Goal: Task Accomplishment & Management: Manage account settings

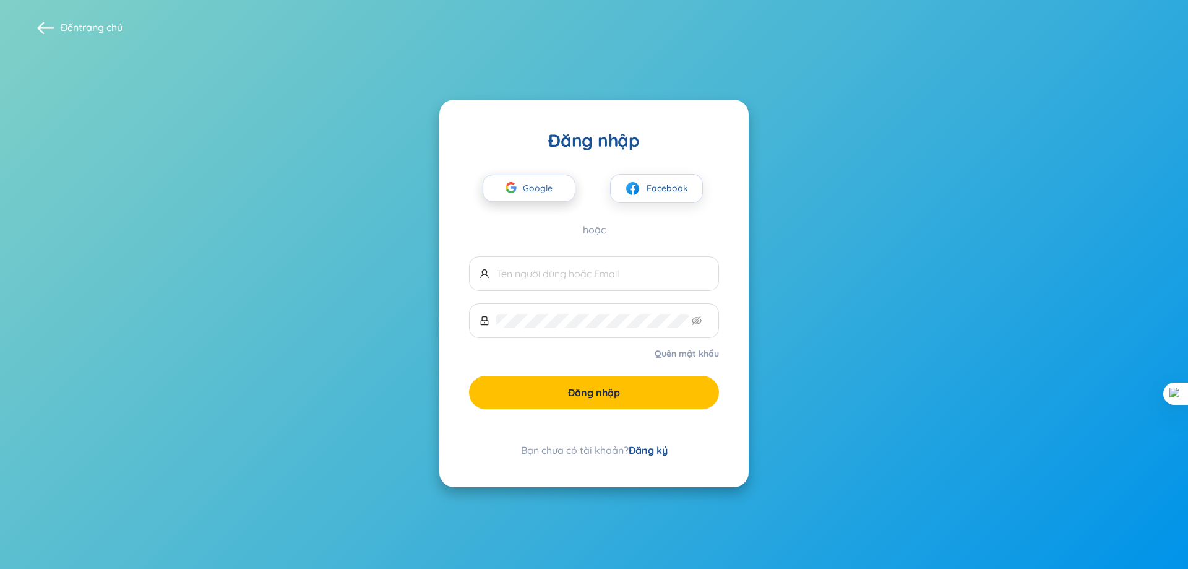
click at [566, 191] on button "Google" at bounding box center [529, 188] width 93 height 27
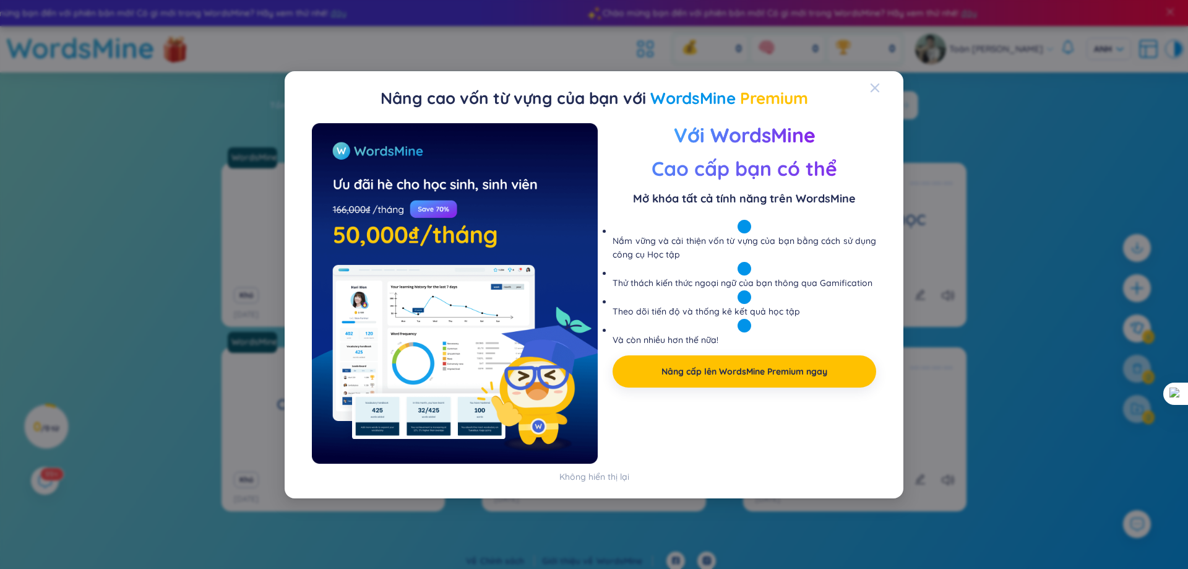
click at [872, 89] on icon "Đóng" at bounding box center [875, 87] width 9 height 9
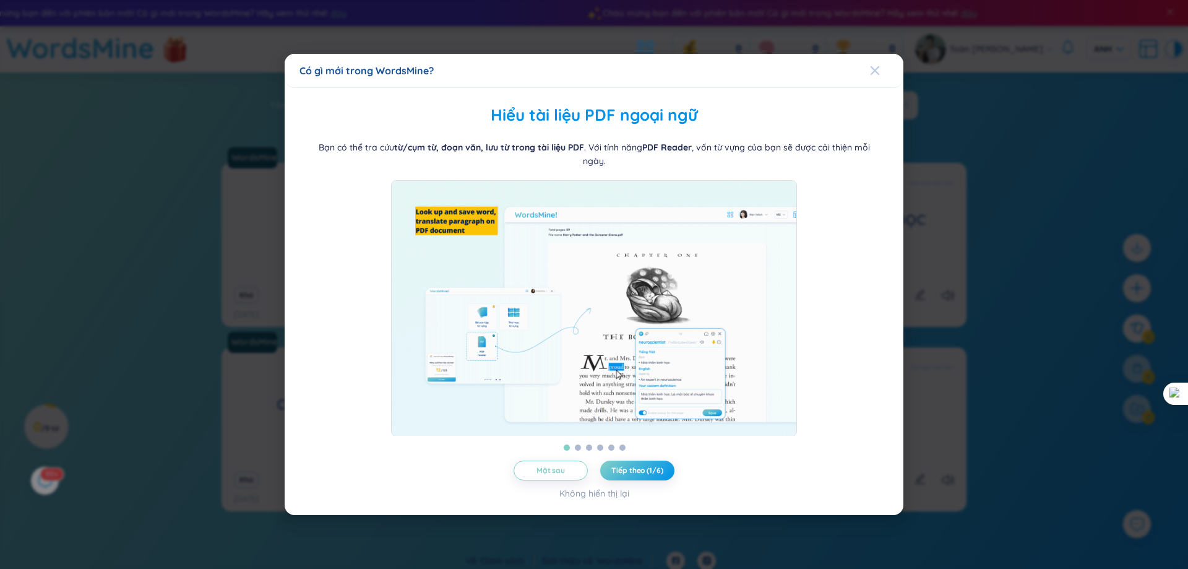
click at [874, 85] on div "Đóng" at bounding box center [875, 70] width 10 height 33
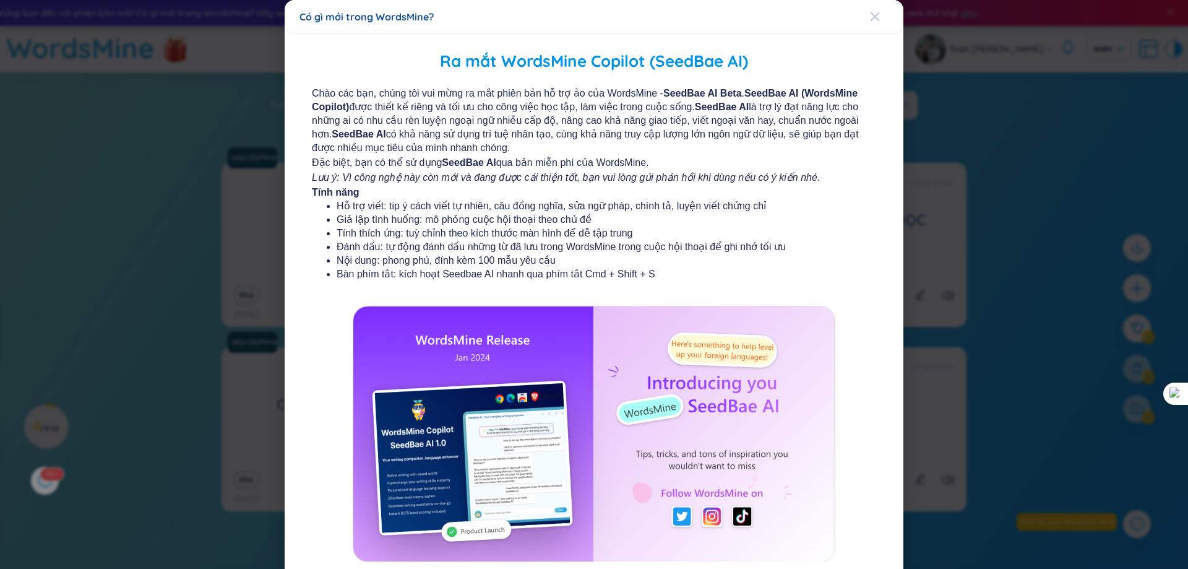
click at [870, 30] on div "Đóng" at bounding box center [875, 16] width 10 height 33
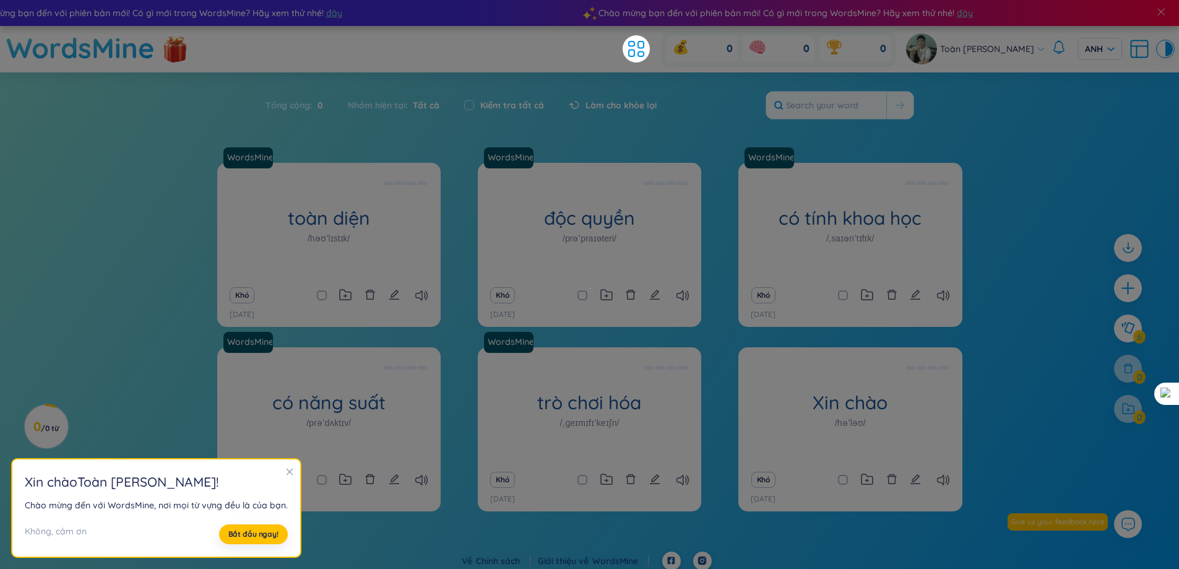
click at [108, 259] on div "WordsMine toàn diện /həʊˈlɪstɪk/ Toàn diện Ví dụ: Phương pháp tiếp cận toàn diệ…" at bounding box center [589, 357] width 1179 height 389
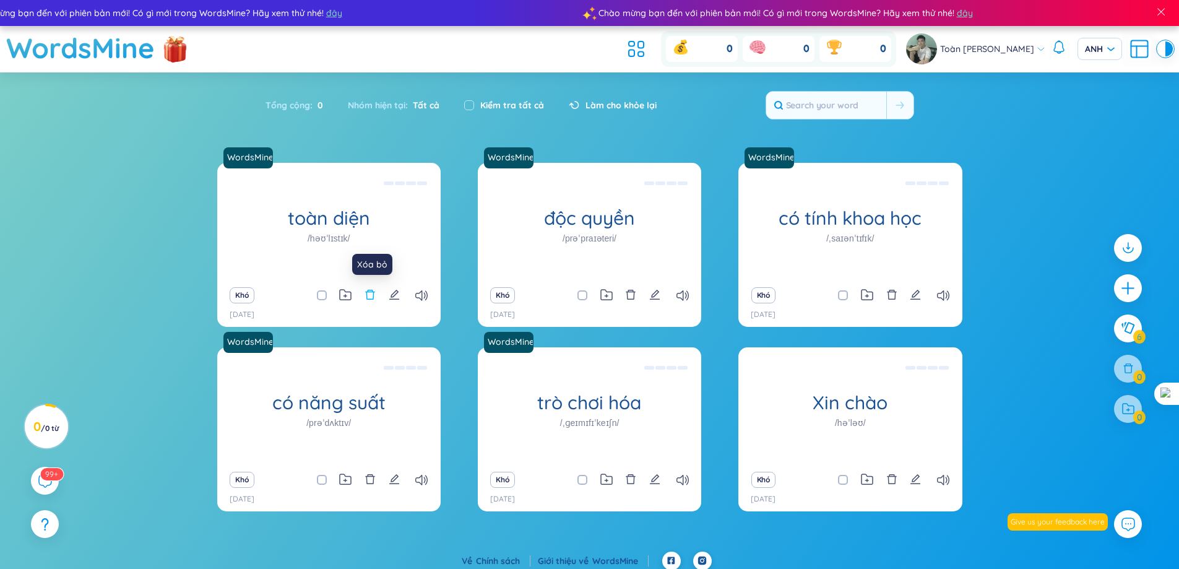
click at [366, 298] on icon "xóa bỏ" at bounding box center [370, 294] width 11 height 11
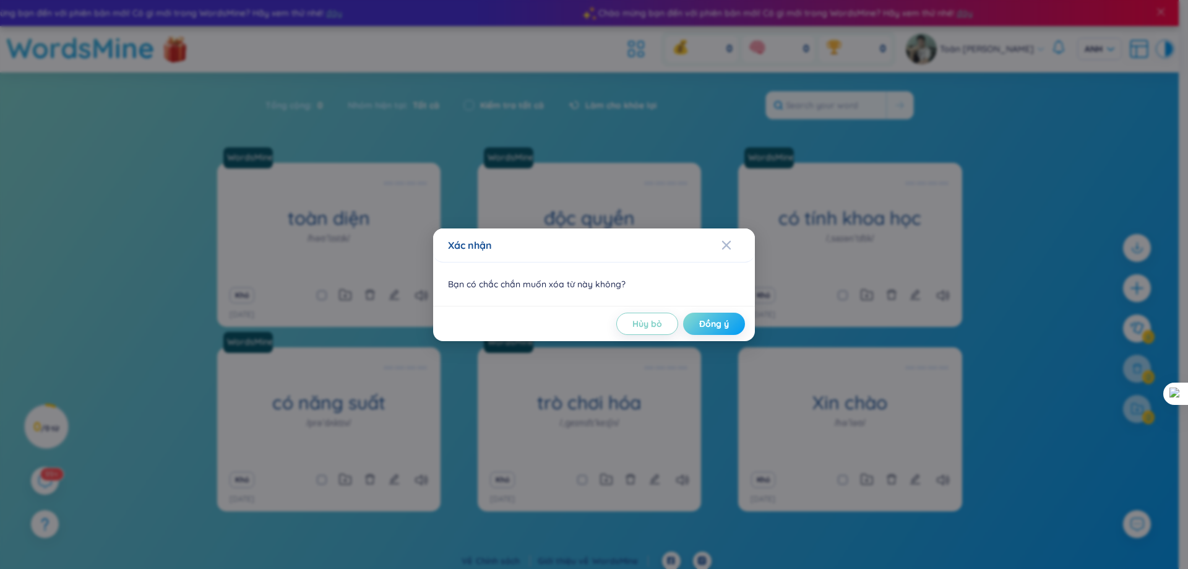
click at [720, 324] on font "Đồng ý" at bounding box center [714, 323] width 30 height 11
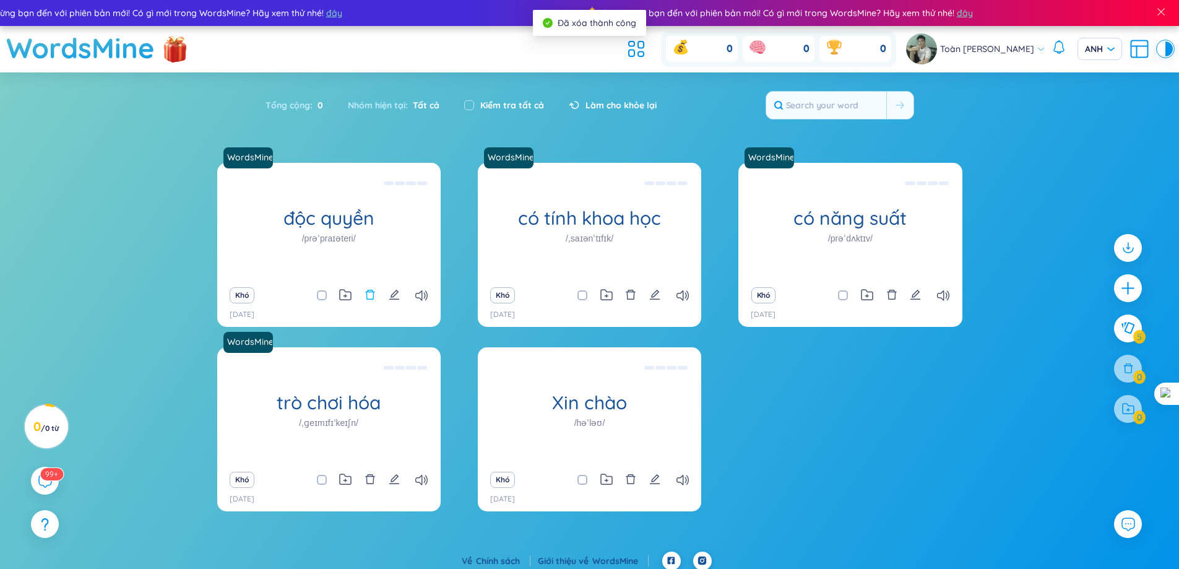
click at [367, 297] on icon "xóa bỏ" at bounding box center [369, 295] width 9 height 10
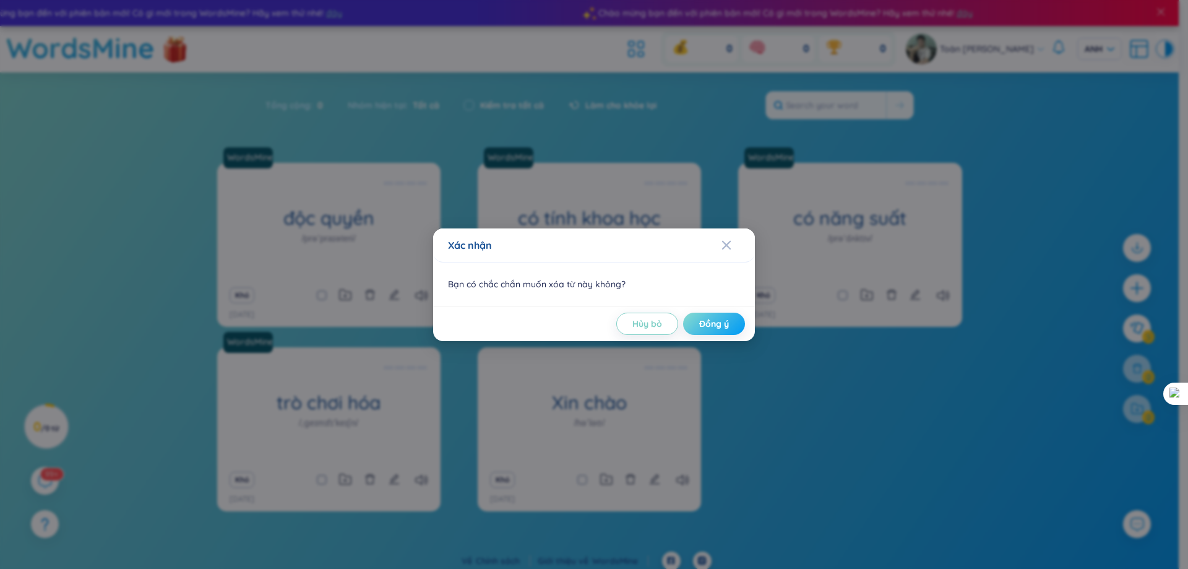
click at [699, 325] on font "Đồng ý" at bounding box center [714, 323] width 30 height 11
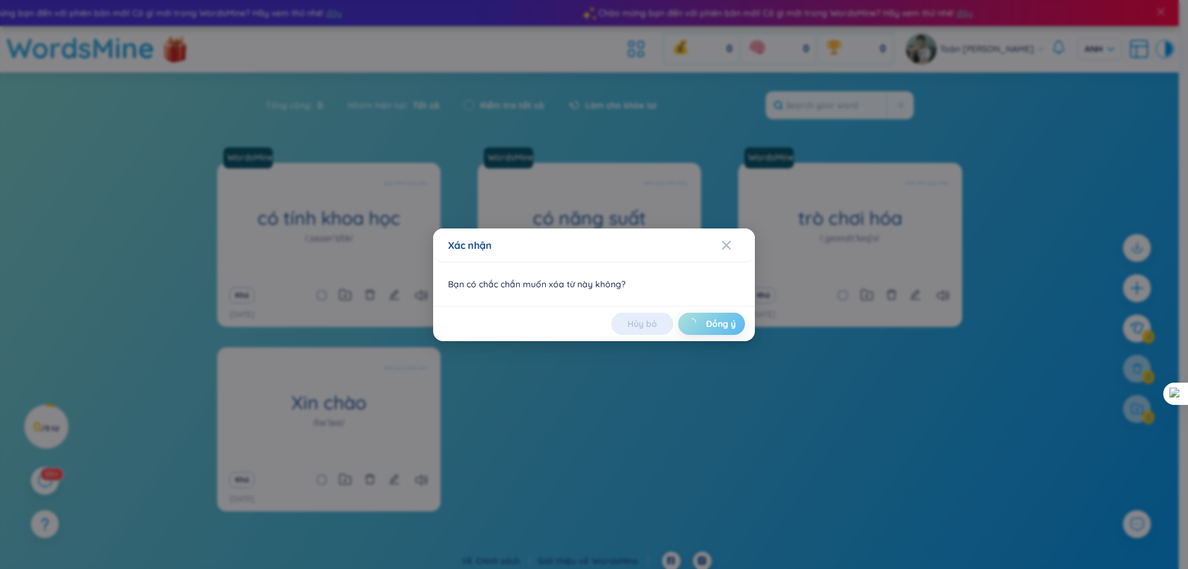
click at [703, 320] on div "Xác nhận Bạn có chắc chắn muốn xóa từ này không? Hủy bỏ Đồng ý" at bounding box center [594, 284] width 1188 height 569
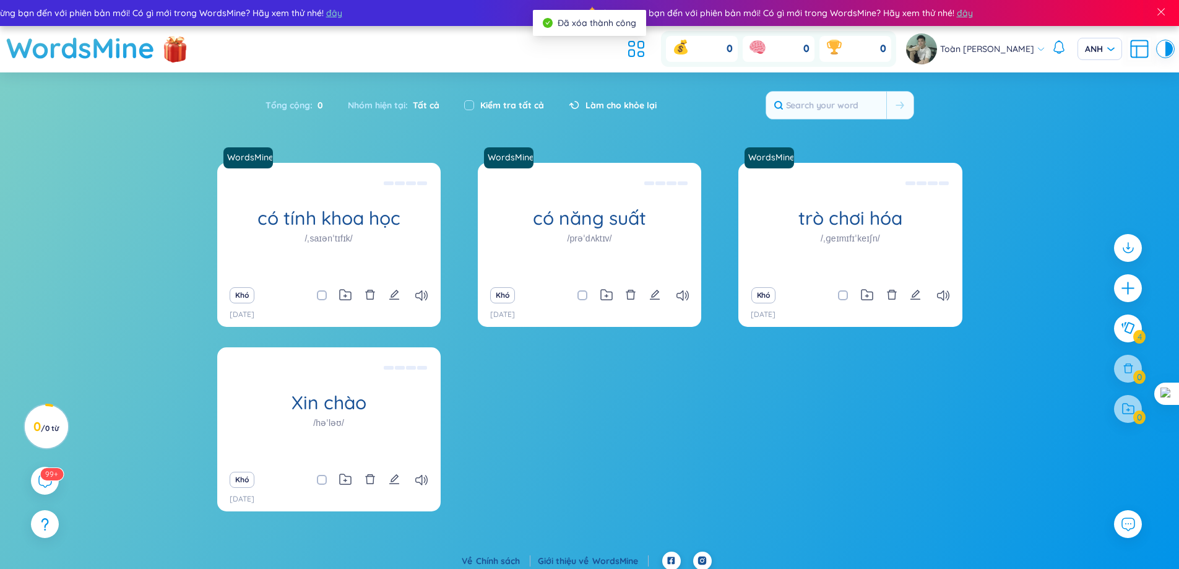
click at [459, 103] on div "Kiểm tra tất cả" at bounding box center [504, 105] width 105 height 26
click at [430, 104] on font "Tất cả" at bounding box center [426, 105] width 27 height 11
click at [423, 105] on font "Tất cả" at bounding box center [426, 105] width 27 height 11
click at [894, 298] on icon "xóa bỏ" at bounding box center [891, 294] width 11 height 11
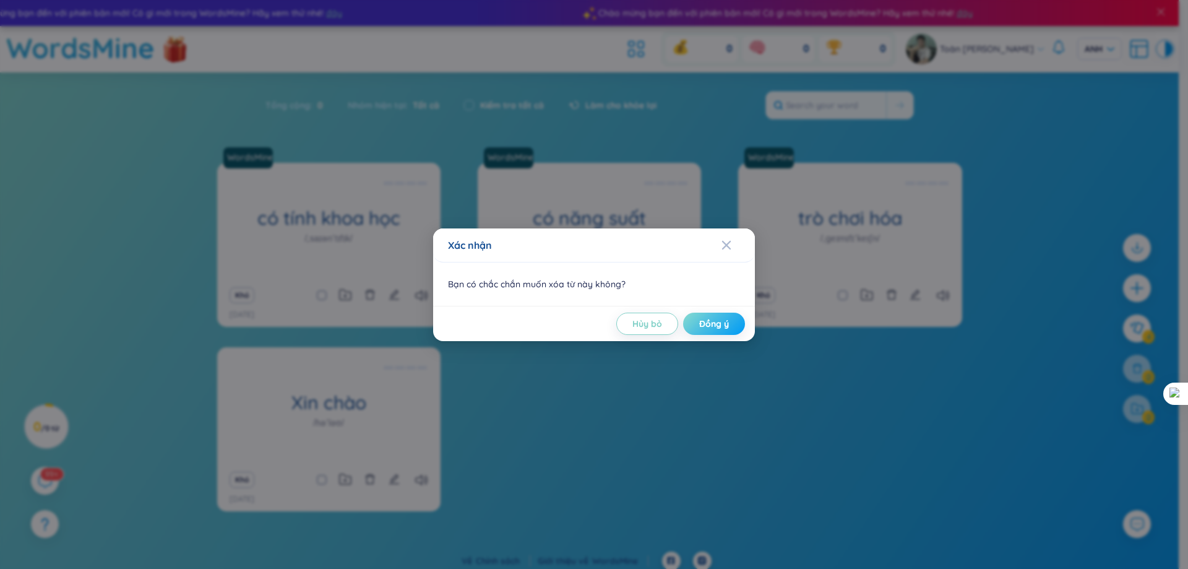
click at [723, 325] on font "Đồng ý" at bounding box center [714, 323] width 30 height 11
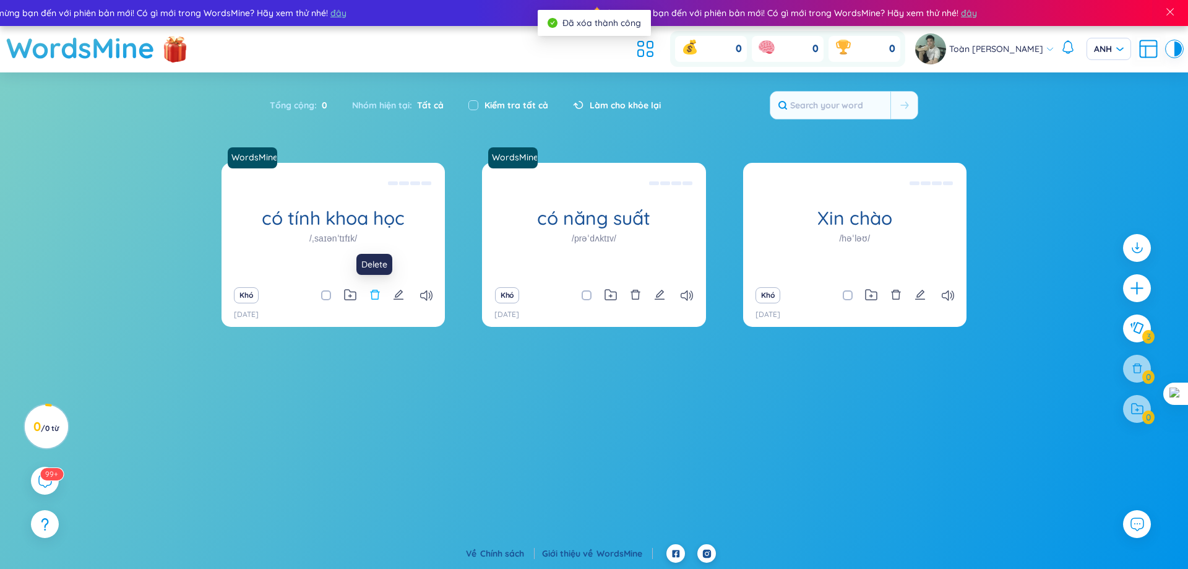
click at [376, 300] on icon "xóa bỏ" at bounding box center [374, 294] width 11 height 11
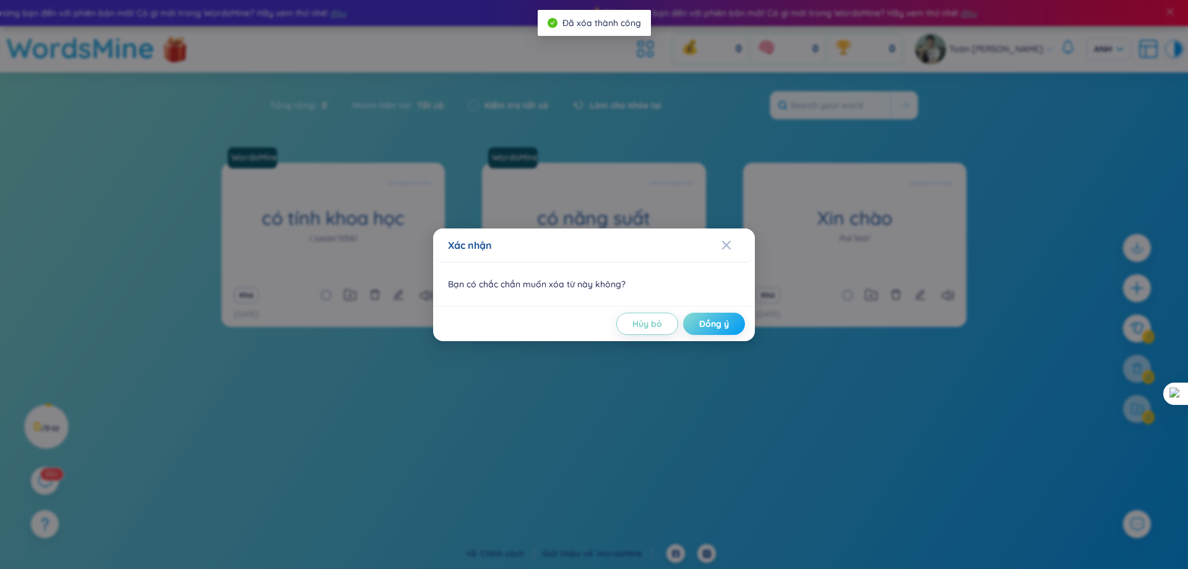
click at [709, 324] on font "Đồng ý" at bounding box center [714, 323] width 30 height 11
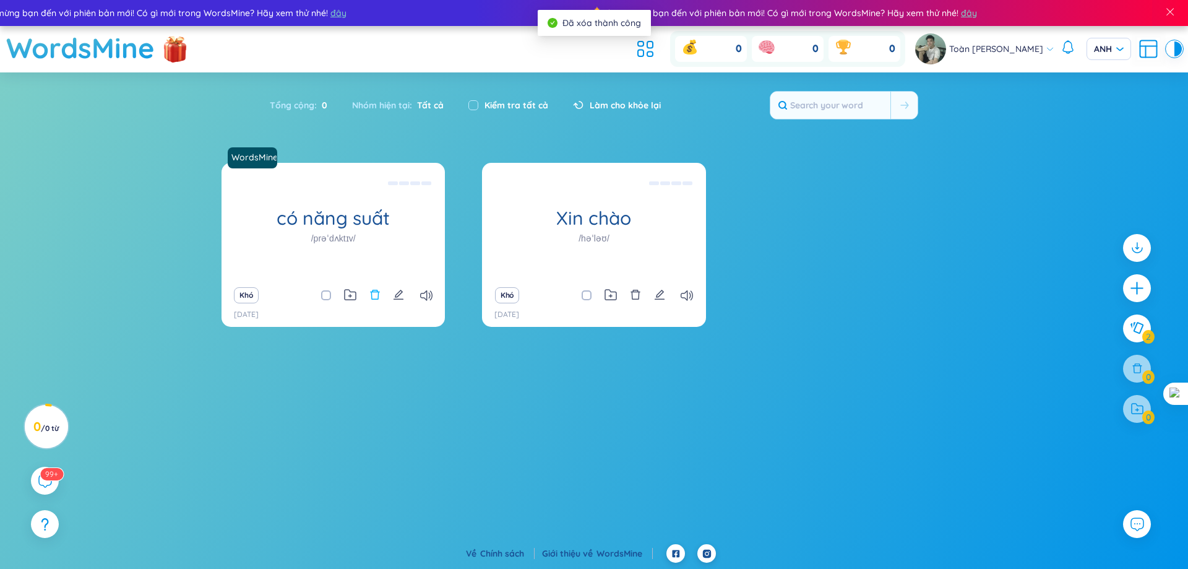
click at [374, 291] on icon "xóa bỏ" at bounding box center [374, 295] width 9 height 10
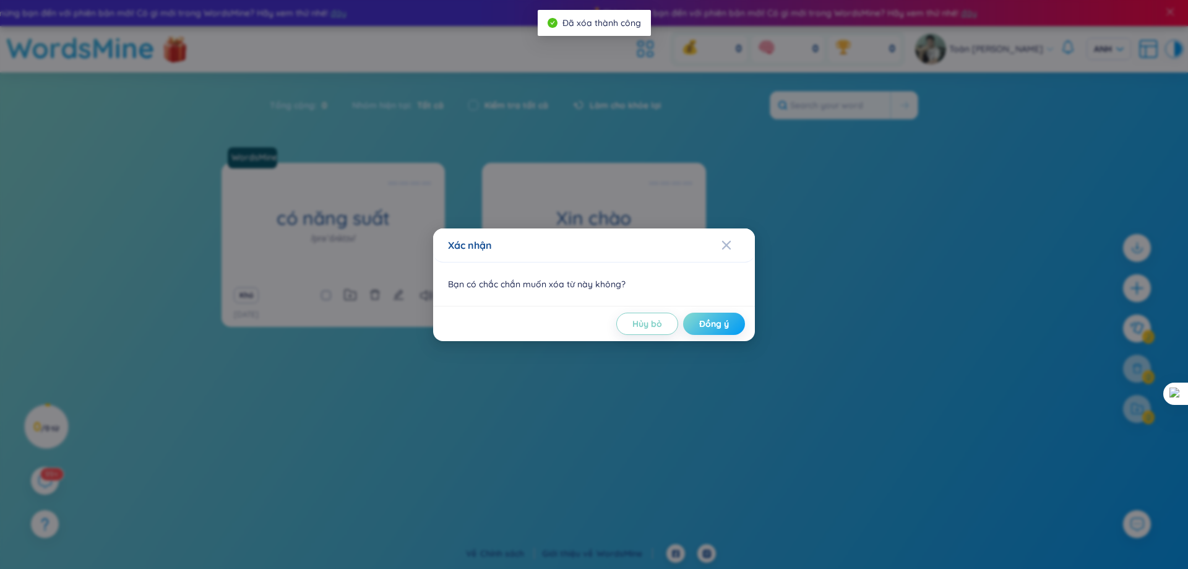
click at [694, 322] on button "Đồng ý" at bounding box center [714, 324] width 62 height 22
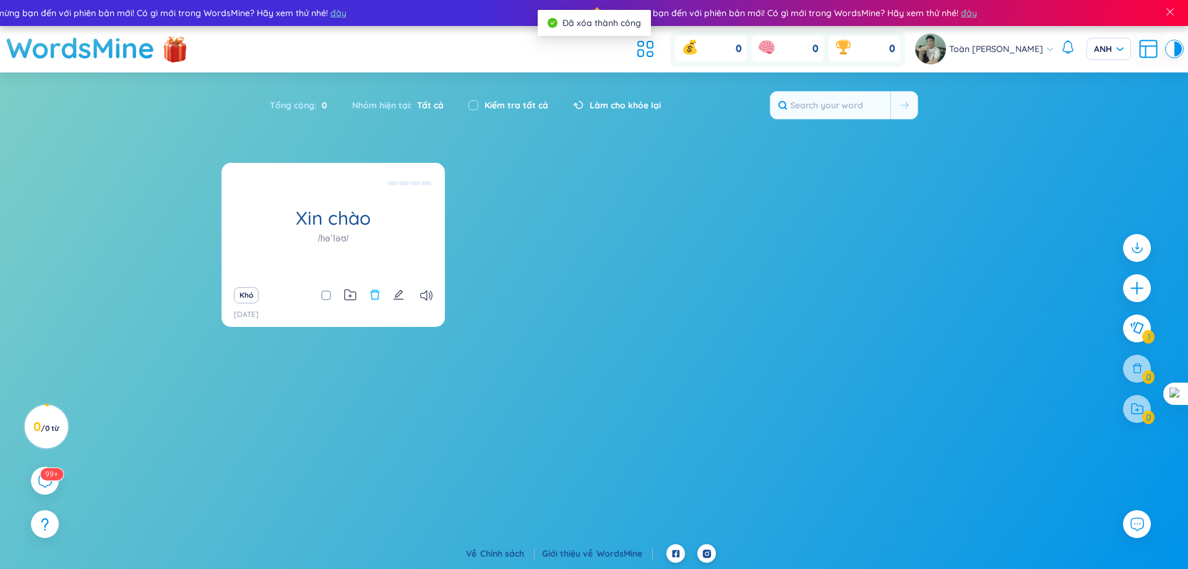
click at [379, 295] on icon "xóa bỏ" at bounding box center [374, 294] width 11 height 11
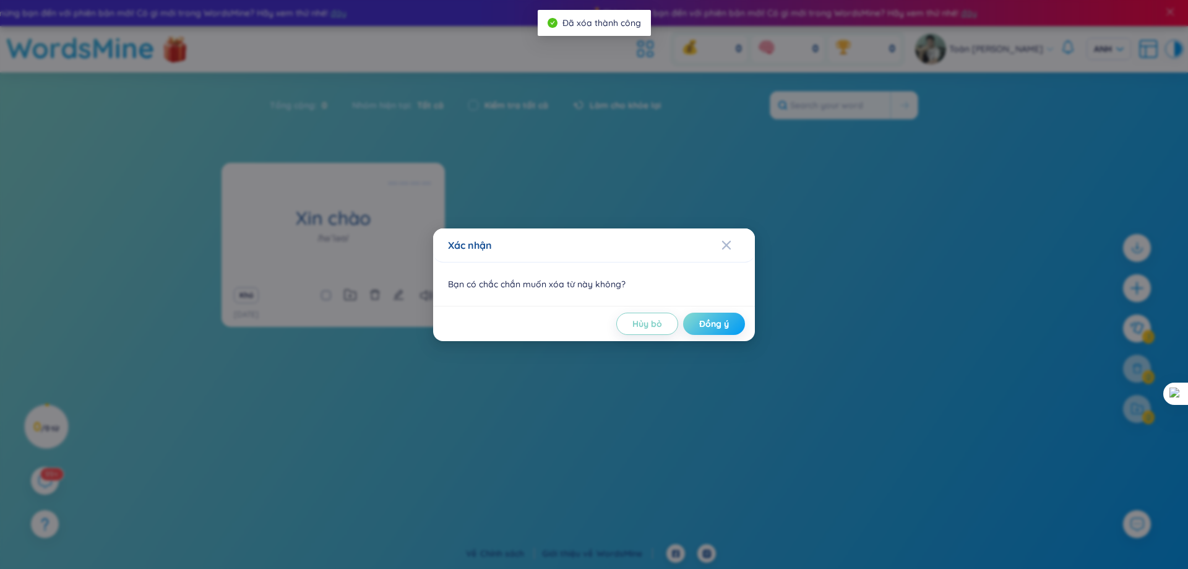
click at [732, 330] on button "Đồng ý" at bounding box center [714, 324] width 62 height 22
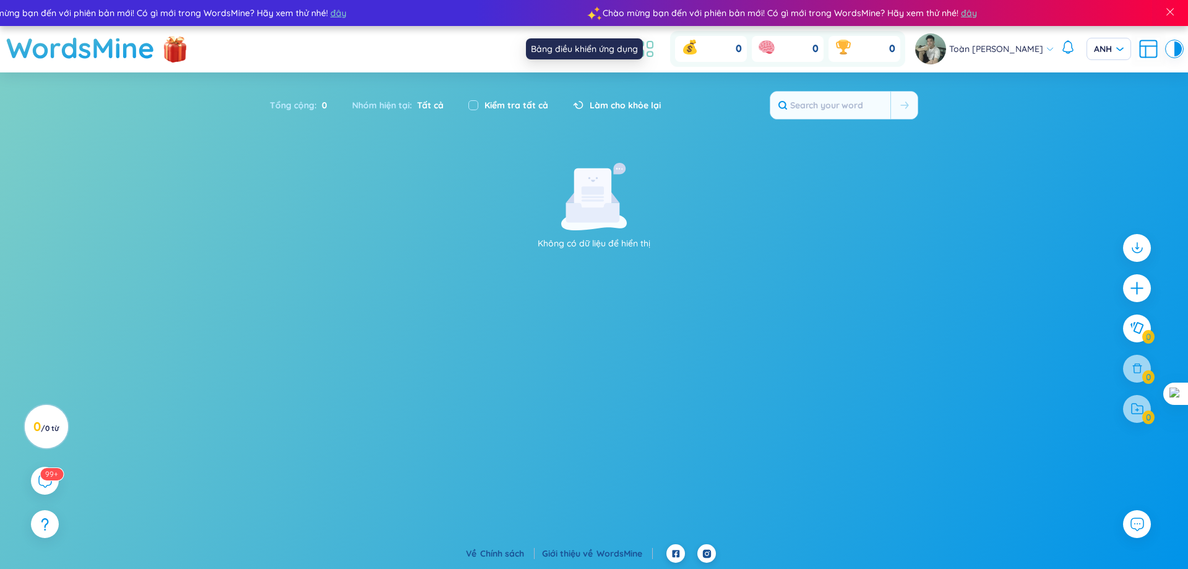
click at [655, 50] on icon at bounding box center [645, 49] width 22 height 22
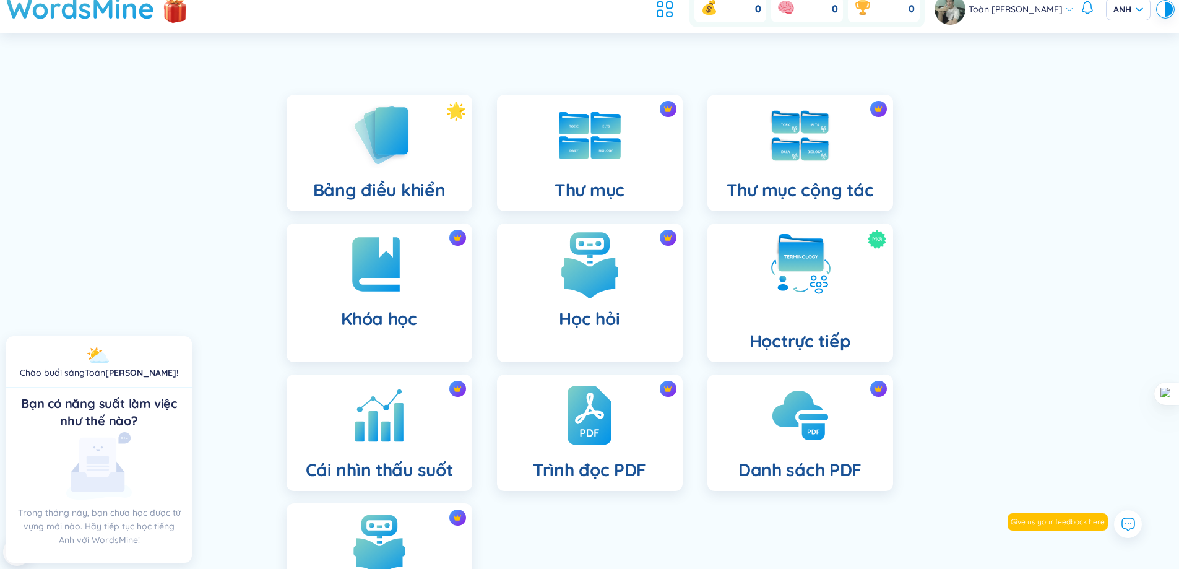
scroll to position [62, 0]
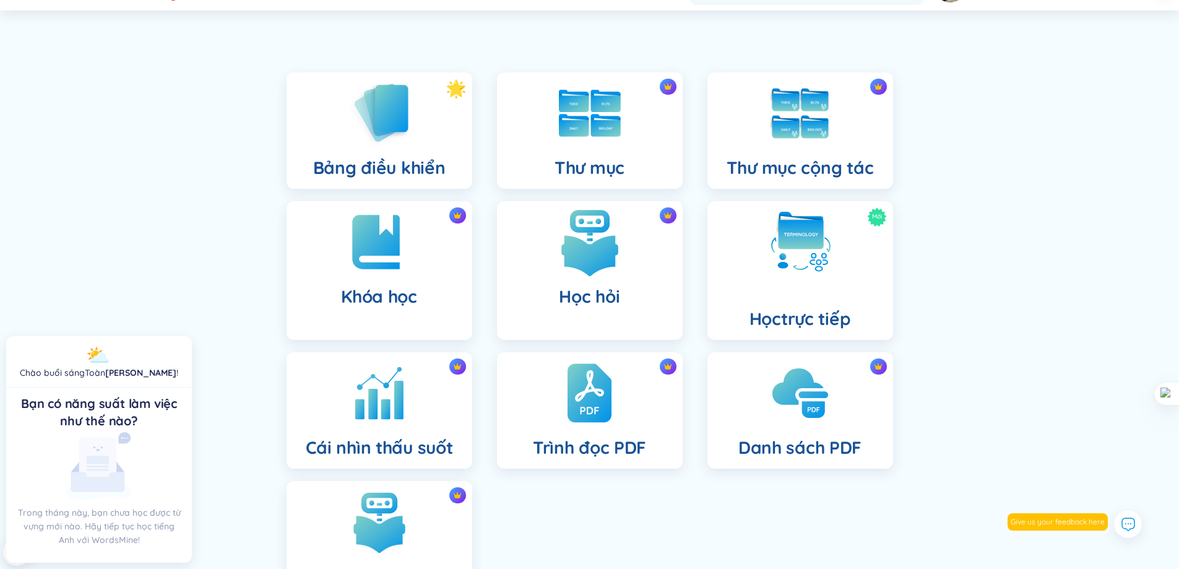
click at [584, 264] on img at bounding box center [590, 242] width 68 height 68
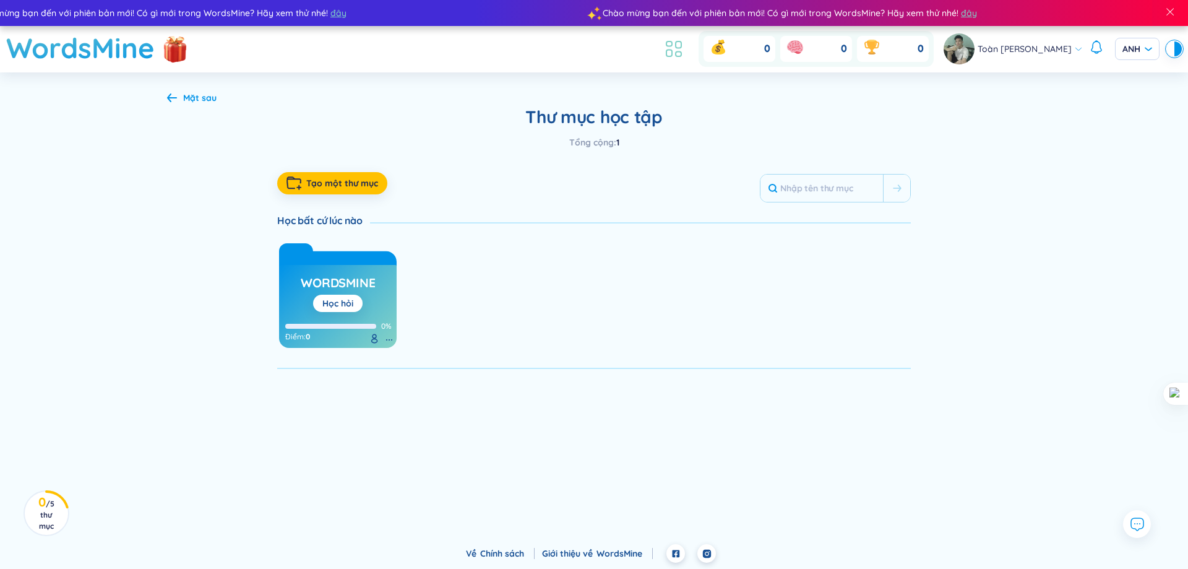
click at [685, 58] on icon at bounding box center [674, 49] width 22 height 22
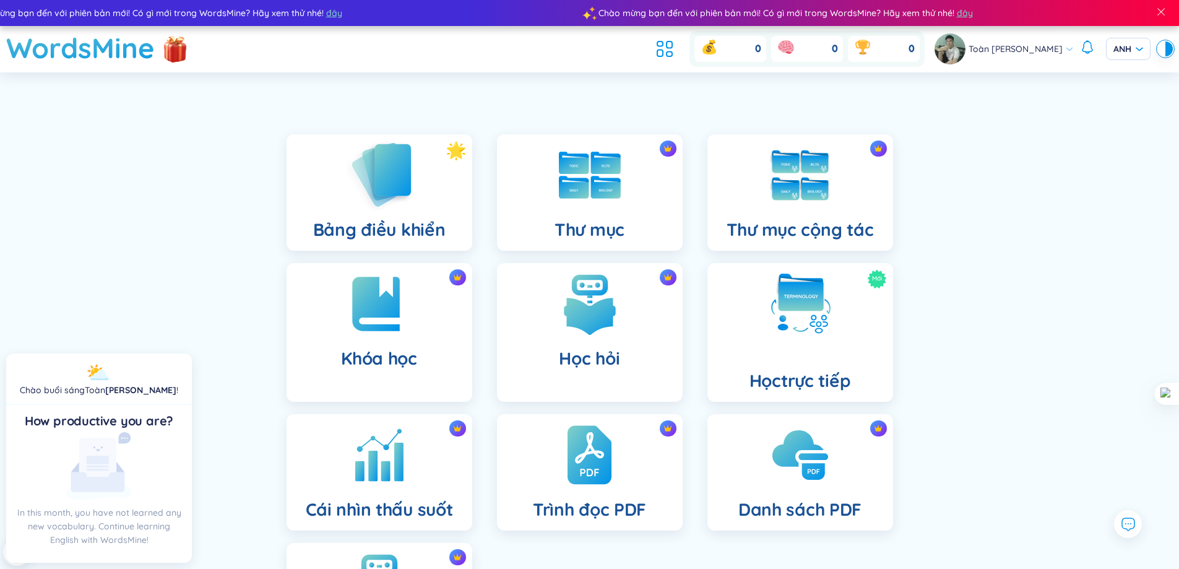
click at [412, 194] on img at bounding box center [379, 174] width 68 height 71
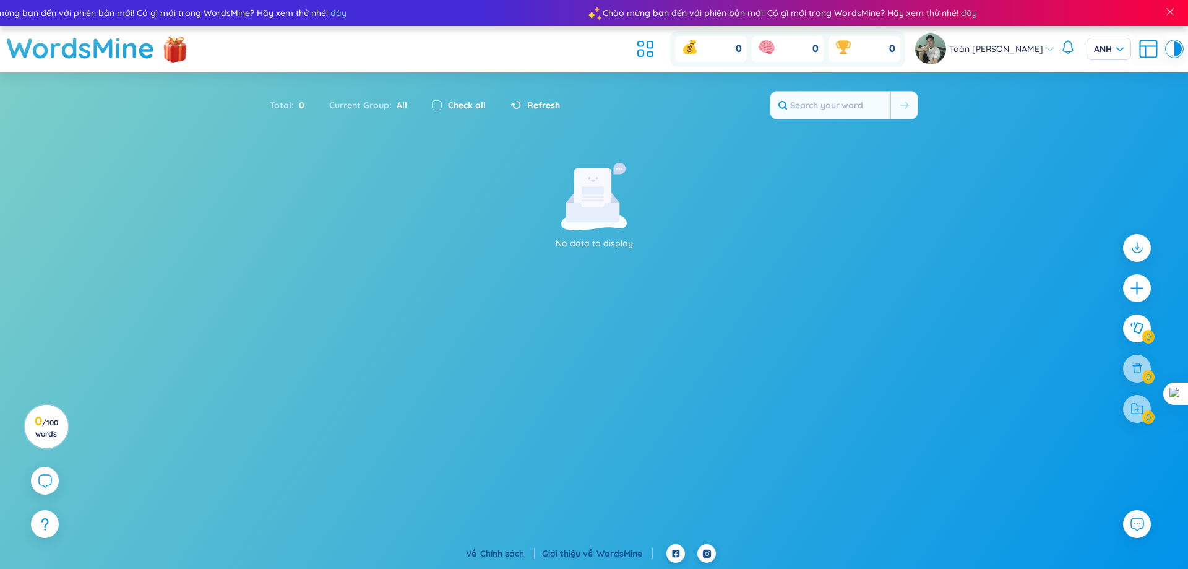
click at [412, 194] on div "No data to display" at bounding box center [594, 206] width 745 height 87
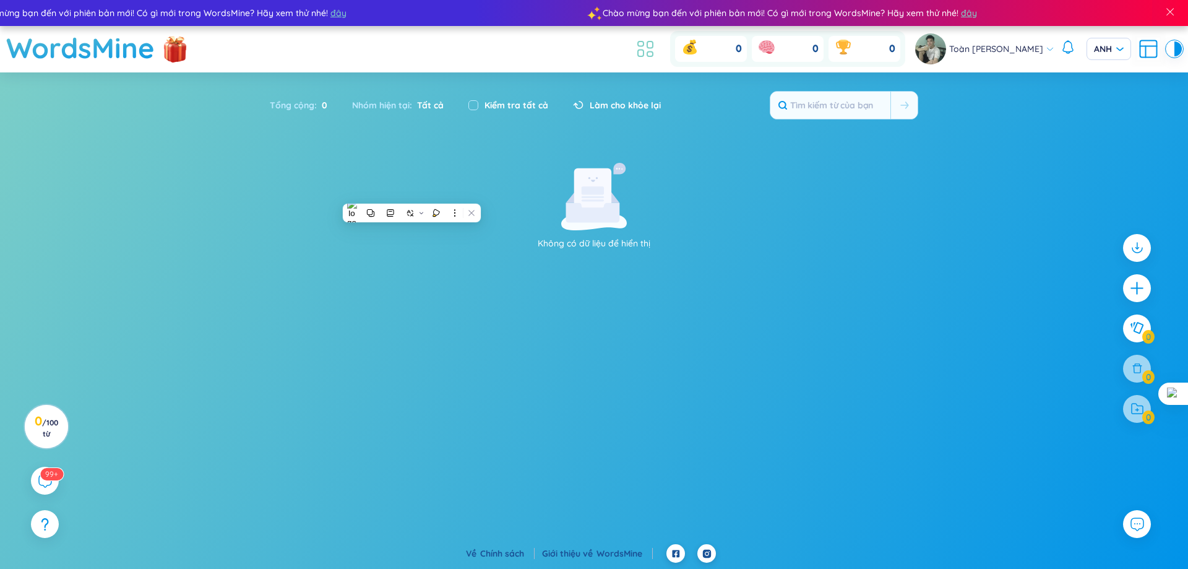
click at [653, 48] on icon at bounding box center [650, 44] width 6 height 7
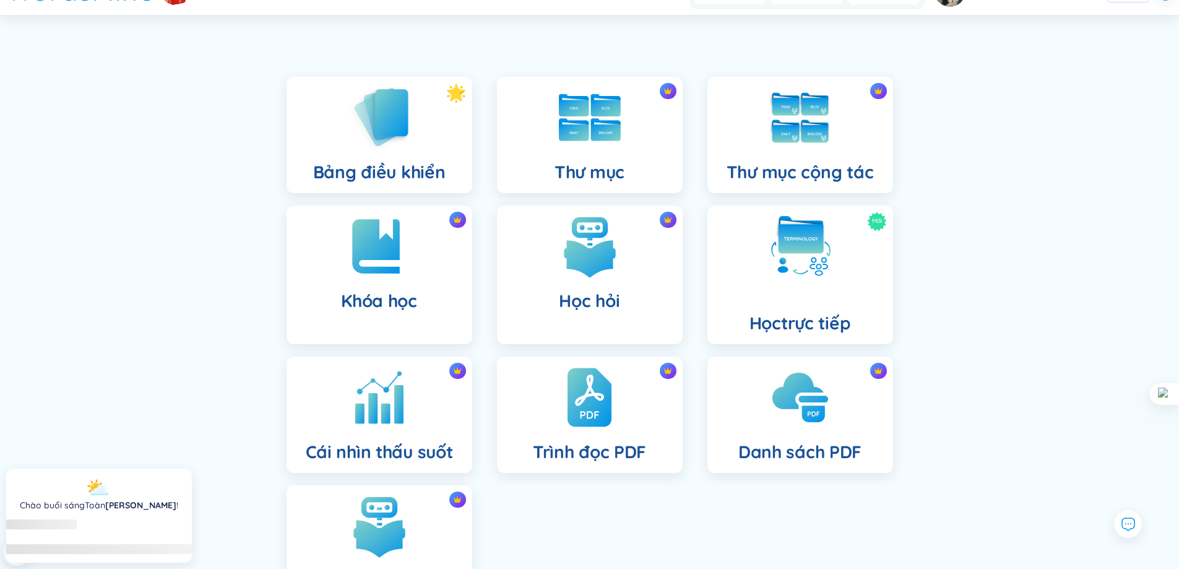
scroll to position [181, 0]
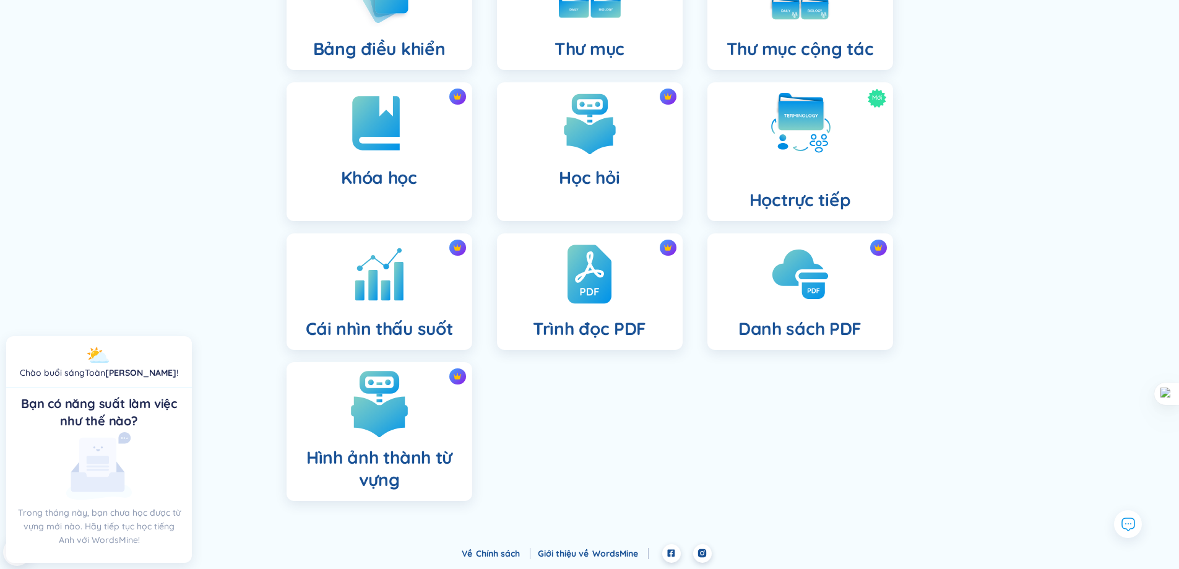
click at [422, 407] on div "Hình ảnh thành từ vựng" at bounding box center [380, 431] width 186 height 139
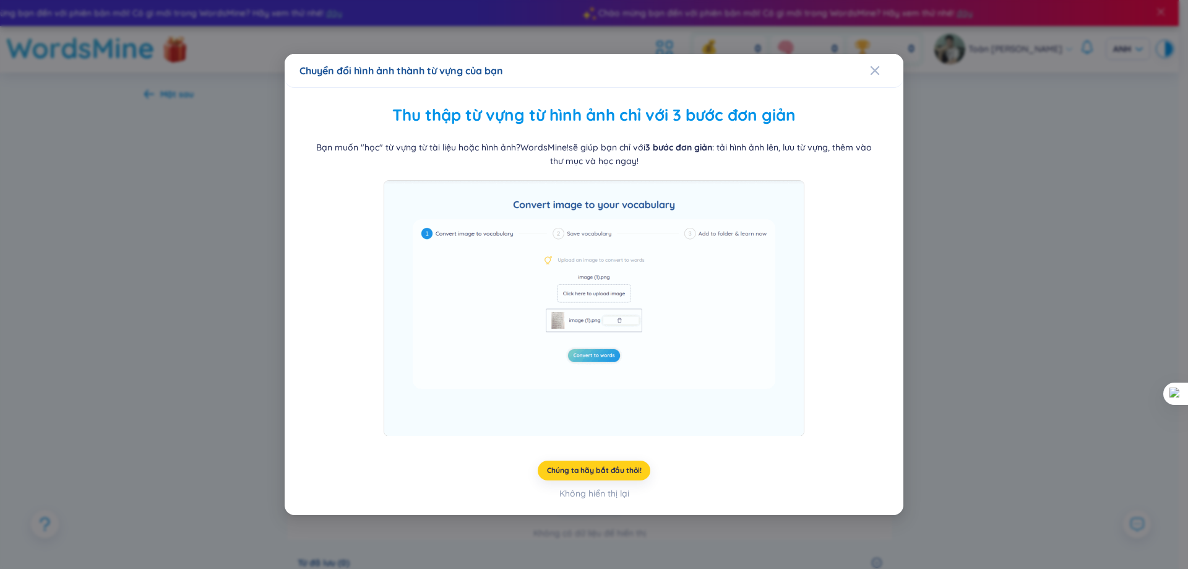
click at [579, 464] on button "Chúng ta hãy bắt đầu thôi!" at bounding box center [594, 470] width 113 height 20
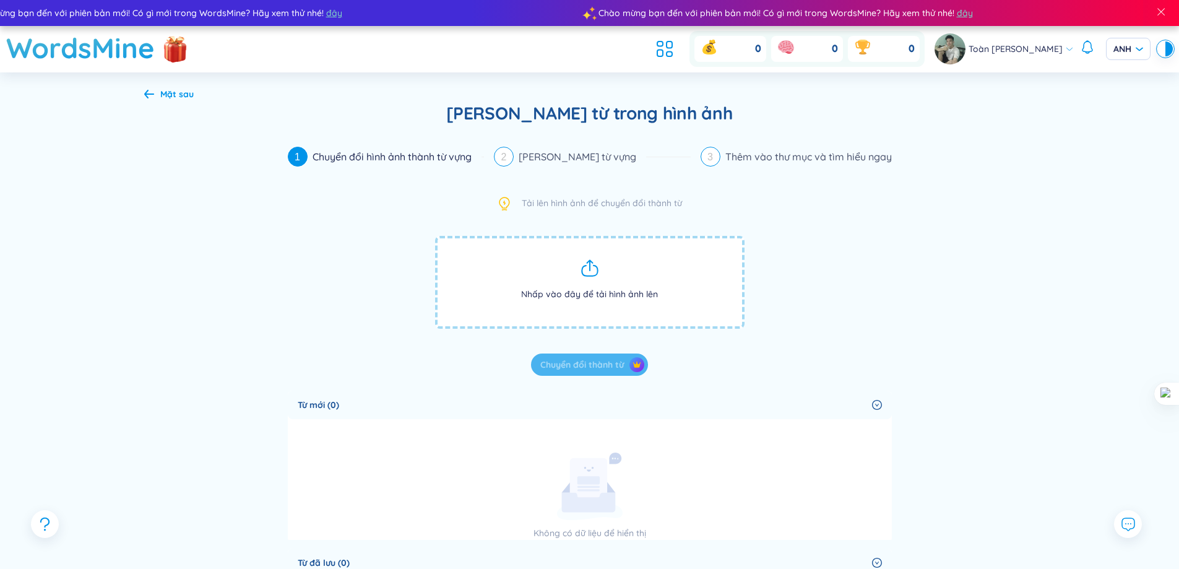
click at [162, 94] on font "Mặt sau" at bounding box center [176, 93] width 33 height 11
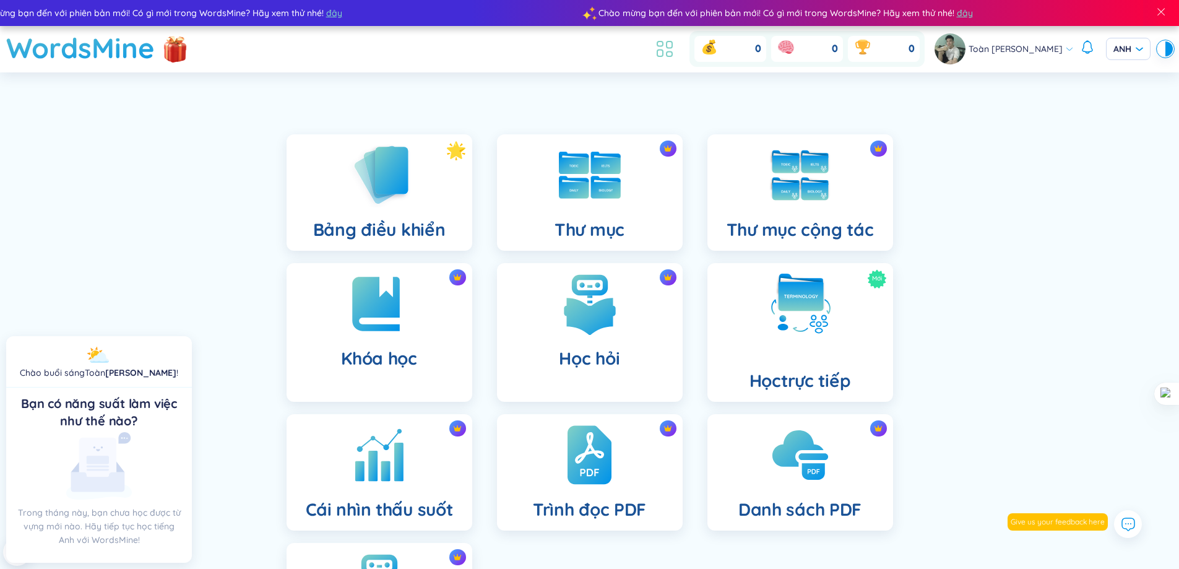
click at [676, 44] on icon at bounding box center [665, 49] width 22 height 22
click at [676, 53] on icon at bounding box center [665, 49] width 22 height 22
click at [946, 46] on div "0 0 0 Toàn Nguyễn Minh ANH" at bounding box center [912, 49] width 522 height 36
click at [963, 50] on img at bounding box center [949, 48] width 31 height 31
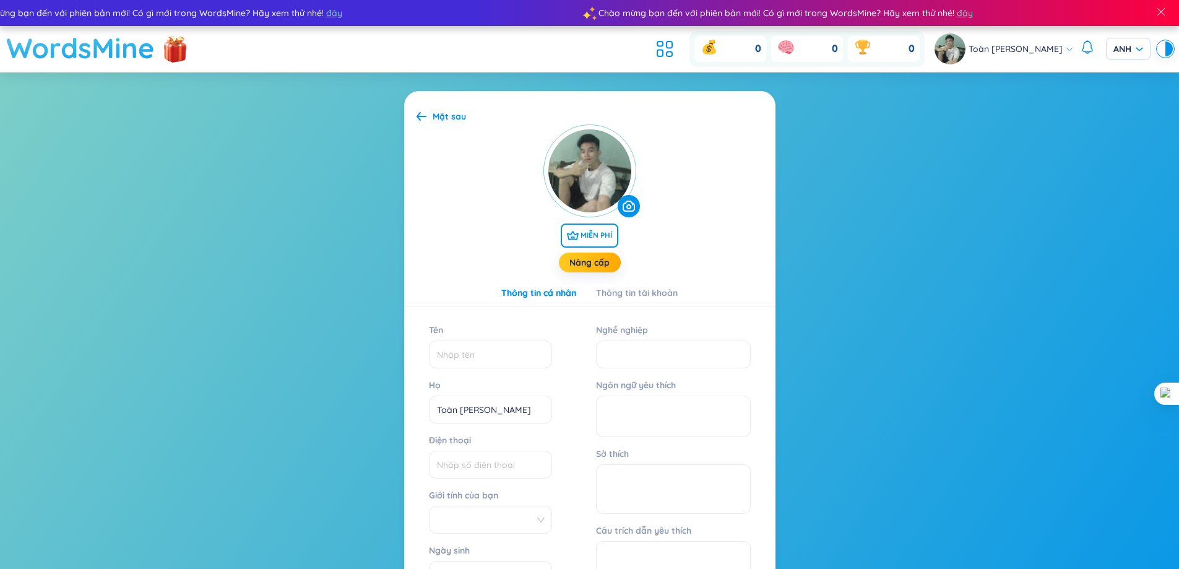
click at [102, 61] on font "WordsMine" at bounding box center [80, 47] width 149 height 35
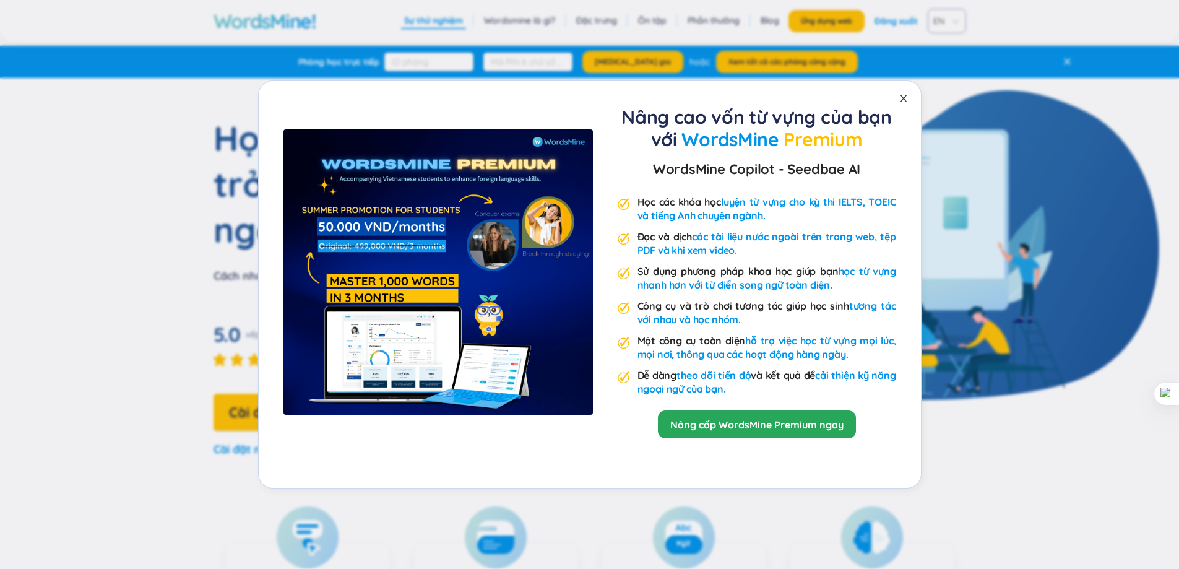
click at [903, 97] on icon "đóng" at bounding box center [904, 98] width 10 height 10
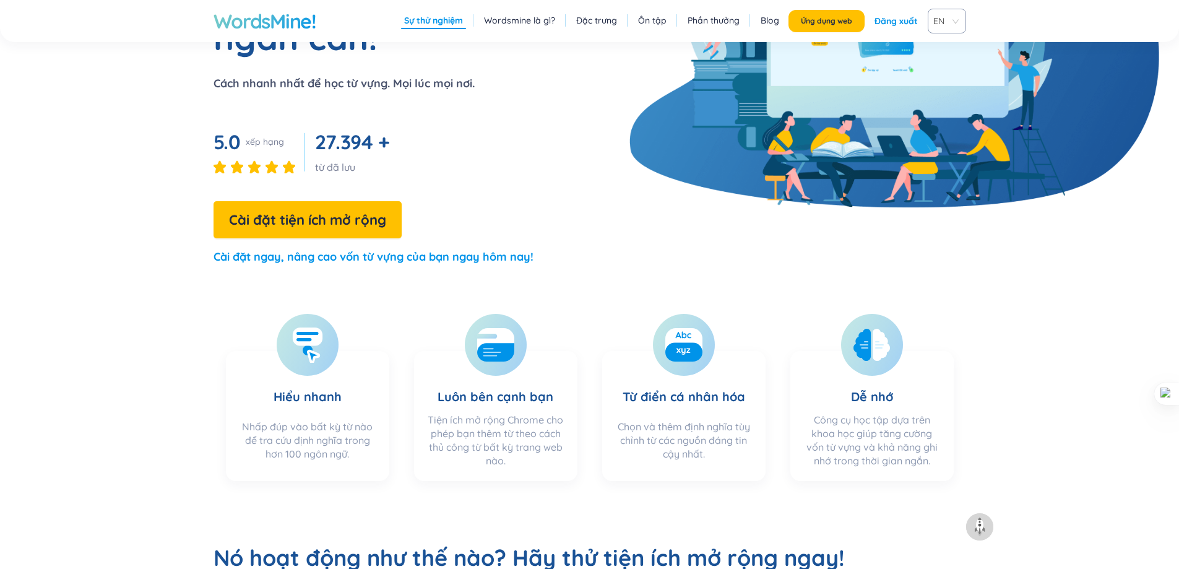
scroll to position [186, 0]
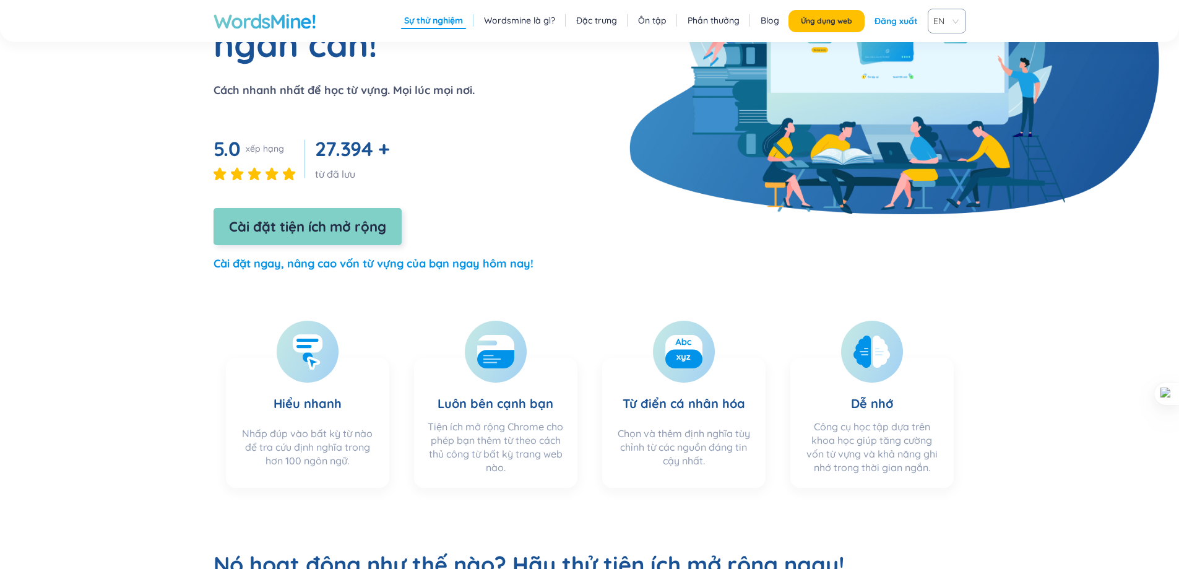
click at [363, 220] on font "Cài đặt tiện ích mở rộng" at bounding box center [307, 226] width 157 height 17
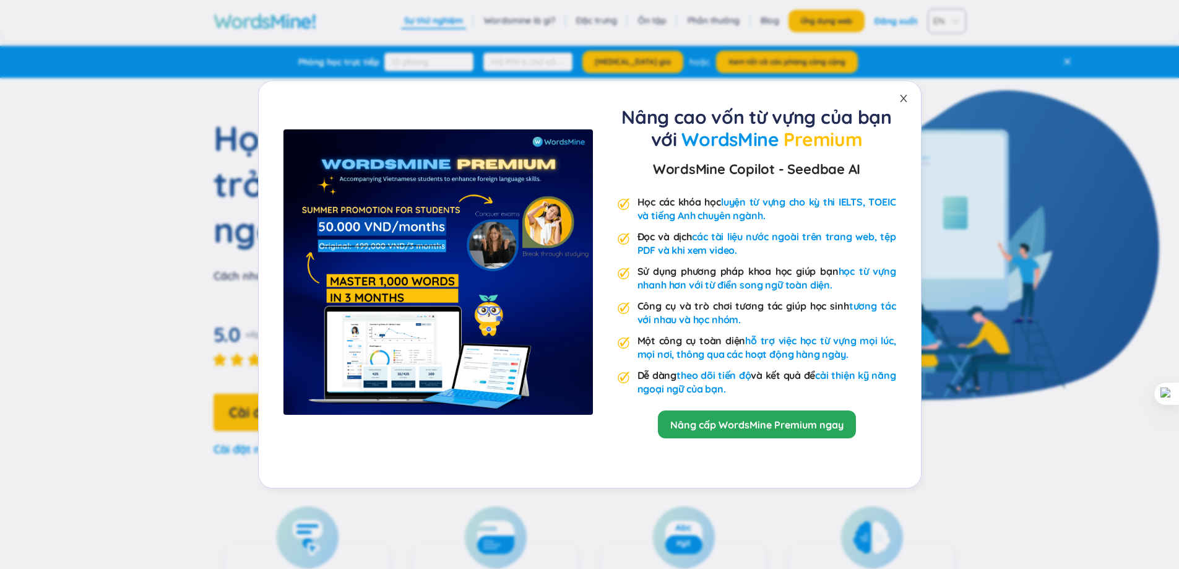
click at [897, 92] on span "Đóng" at bounding box center [903, 98] width 35 height 35
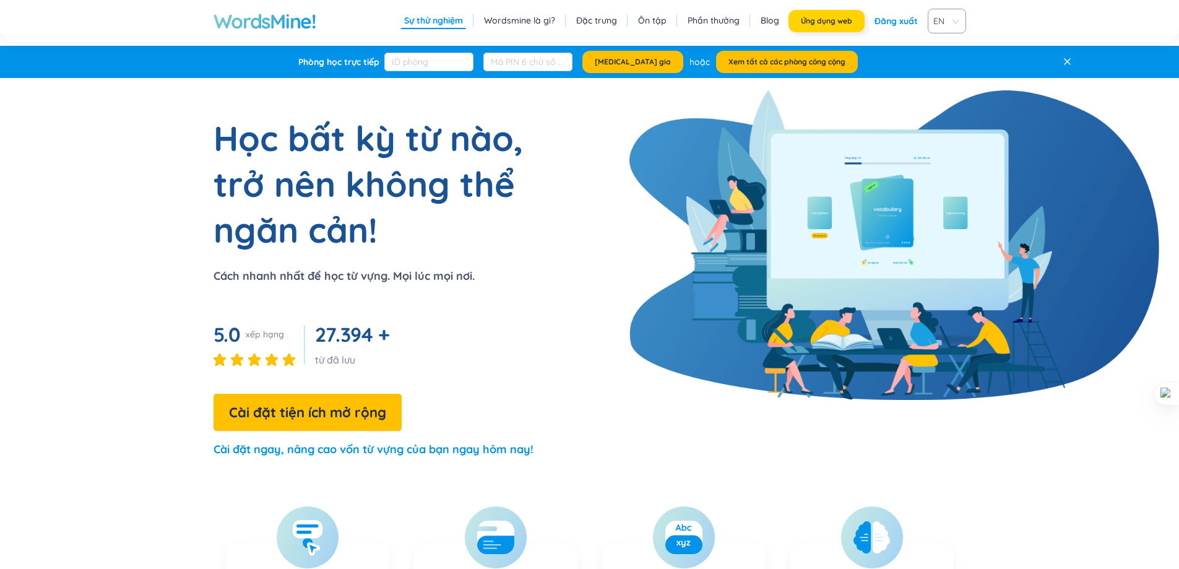
click at [816, 16] on button "Ứng dụng web" at bounding box center [826, 21] width 76 height 22
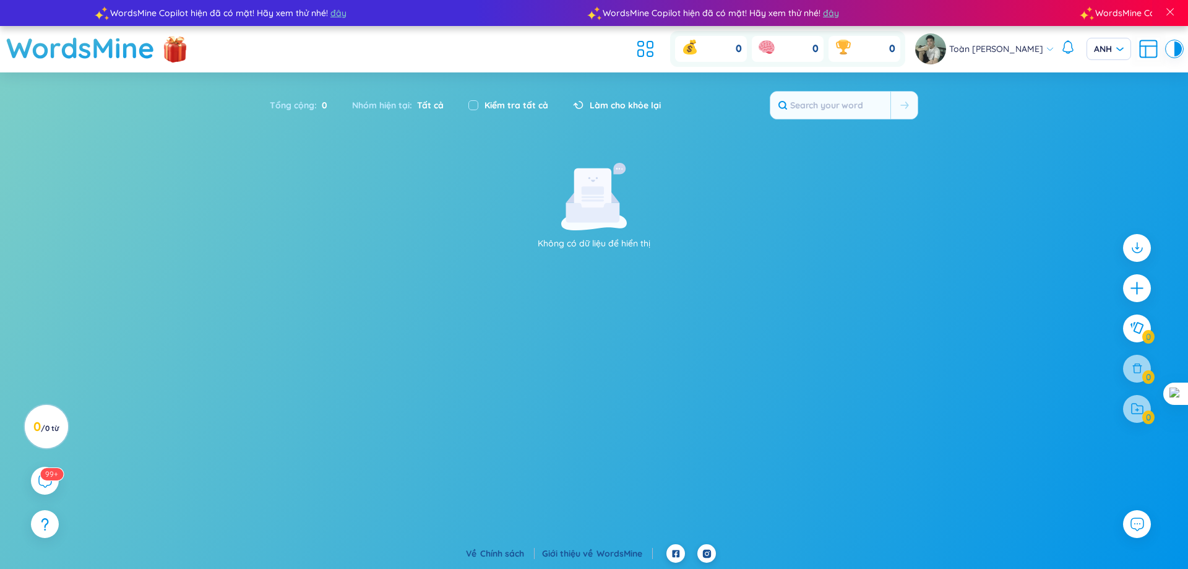
click at [1061, 111] on section "Sort Alphabet Ascending Alphabet Descending Time-based Ascending Time-based Des…" at bounding box center [594, 287] width 1188 height 431
click at [45, 423] on font "/" at bounding box center [43, 427] width 4 height 9
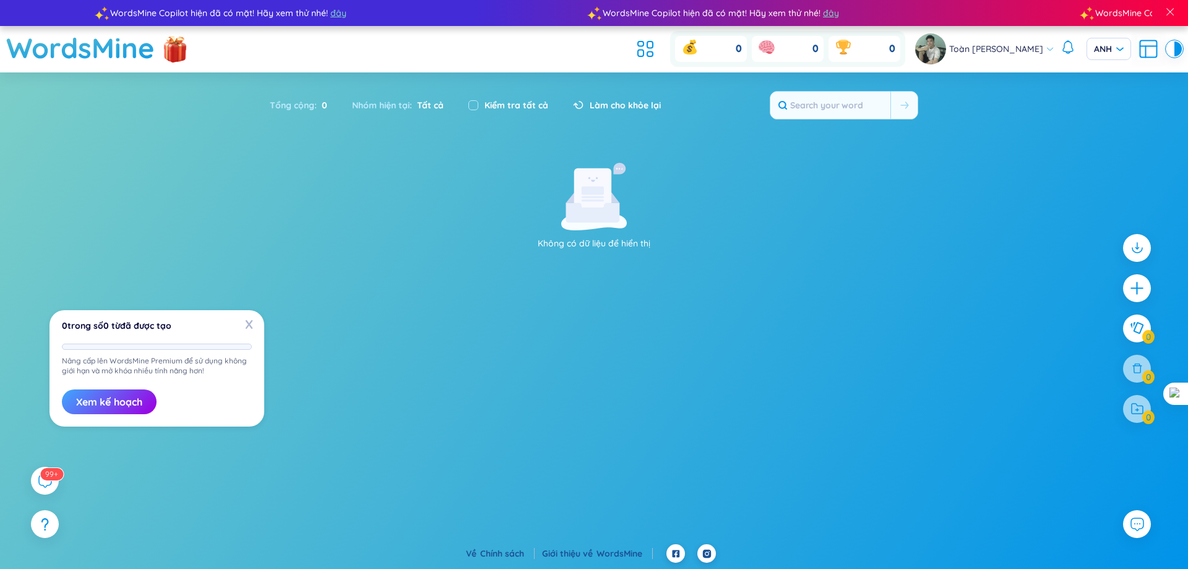
click at [283, 310] on section "Không có dữ liệu để hiển thị" at bounding box center [594, 333] width 1188 height 341
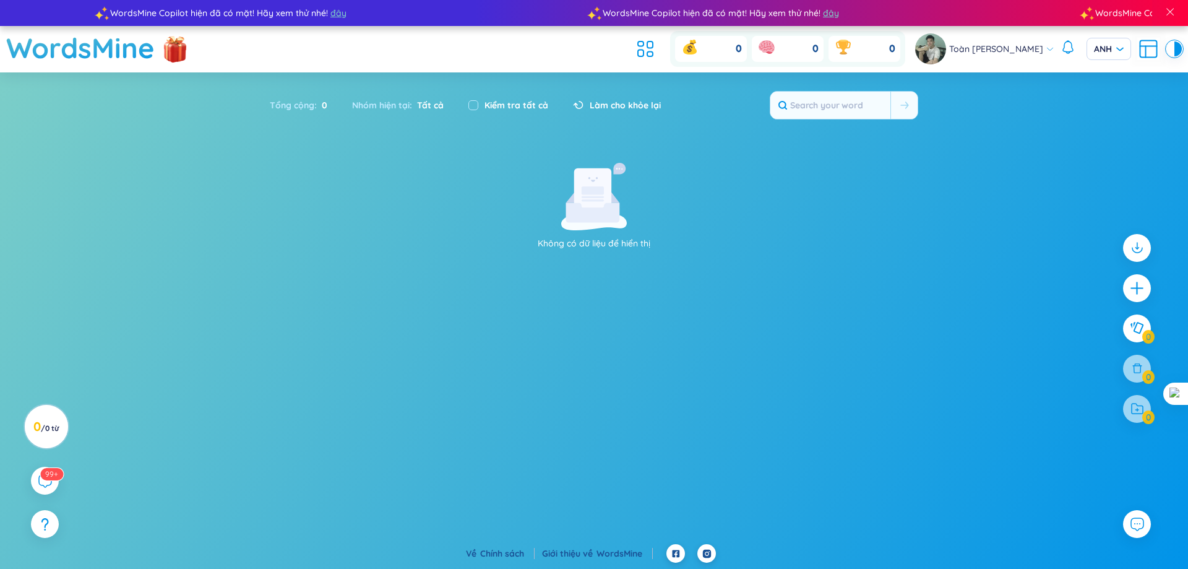
click at [265, 317] on section "Không có dữ liệu để hiển thị" at bounding box center [594, 333] width 1188 height 341
click at [101, 41] on font "WordsMine" at bounding box center [80, 47] width 149 height 35
click at [111, 61] on font "WordsMine" at bounding box center [80, 47] width 149 height 35
click at [106, 61] on font "WordsMine" at bounding box center [80, 47] width 149 height 35
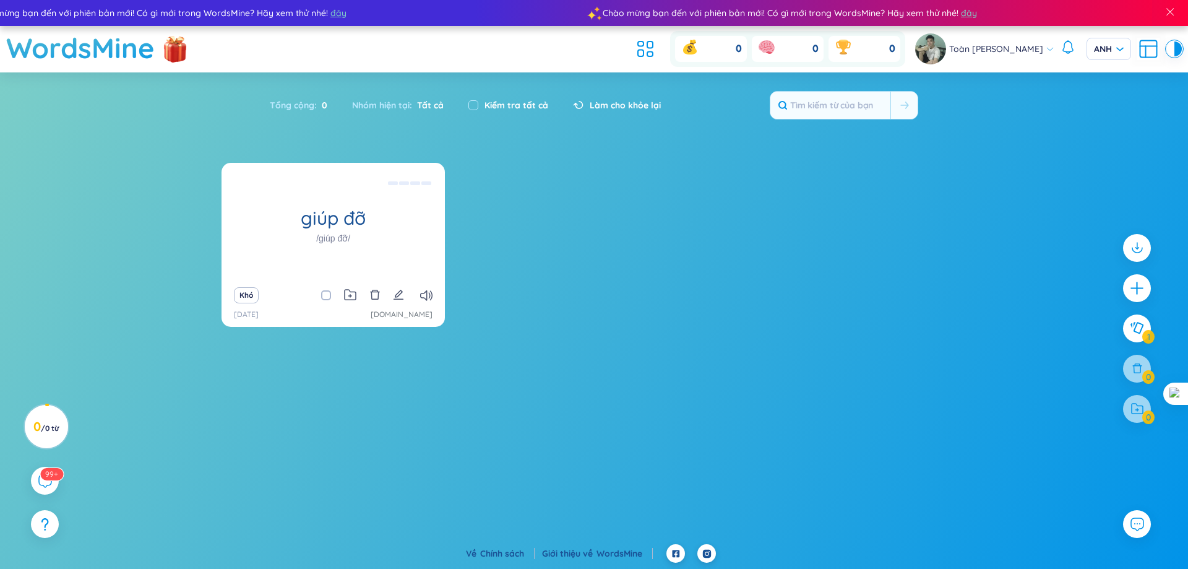
click at [775, 269] on div "giúp đỡ /giúp đỡ/ (Định nghĩa trống) Khó [DATE] [DOMAIN_NAME]" at bounding box center [594, 252] width 745 height 179
click at [1147, 49] on icon at bounding box center [1148, 49] width 22 height 22
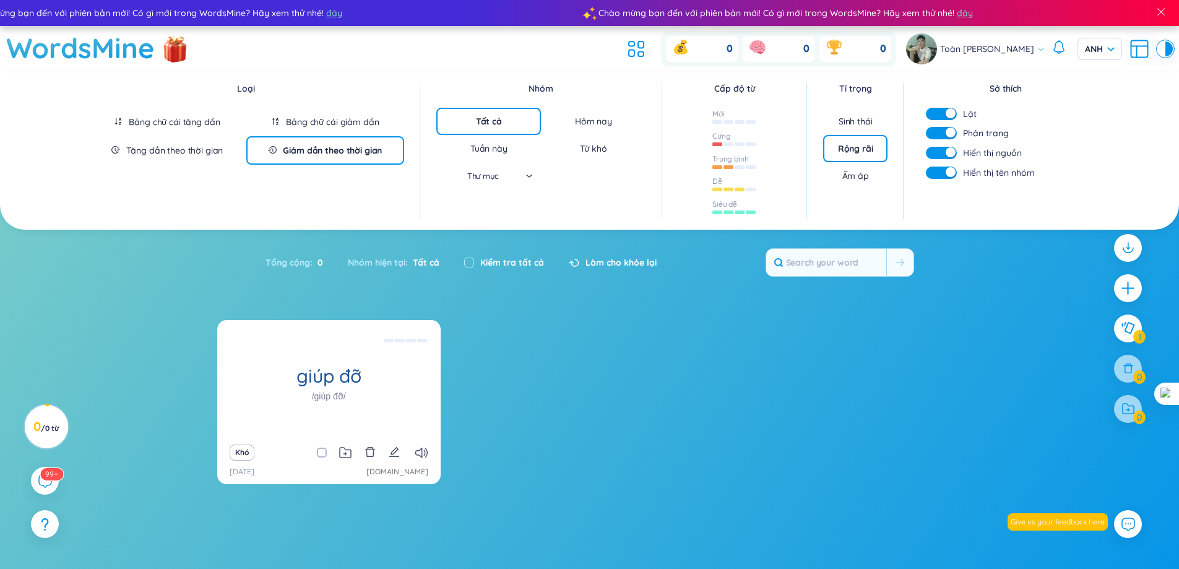
click at [839, 482] on section "giúp đỡ /giúp đỡ/ (Định nghĩa trống) Khó [DATE] [DOMAIN_NAME] Không có dữ liệu …" at bounding box center [589, 490] width 1179 height 341
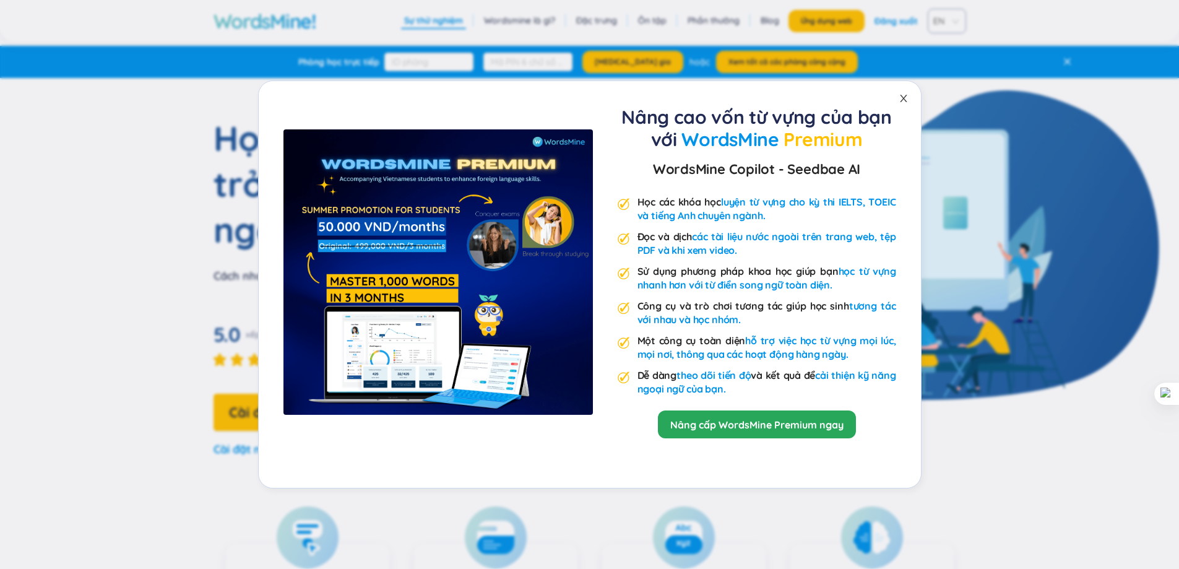
click at [904, 95] on icon "đóng" at bounding box center [904, 98] width 10 height 10
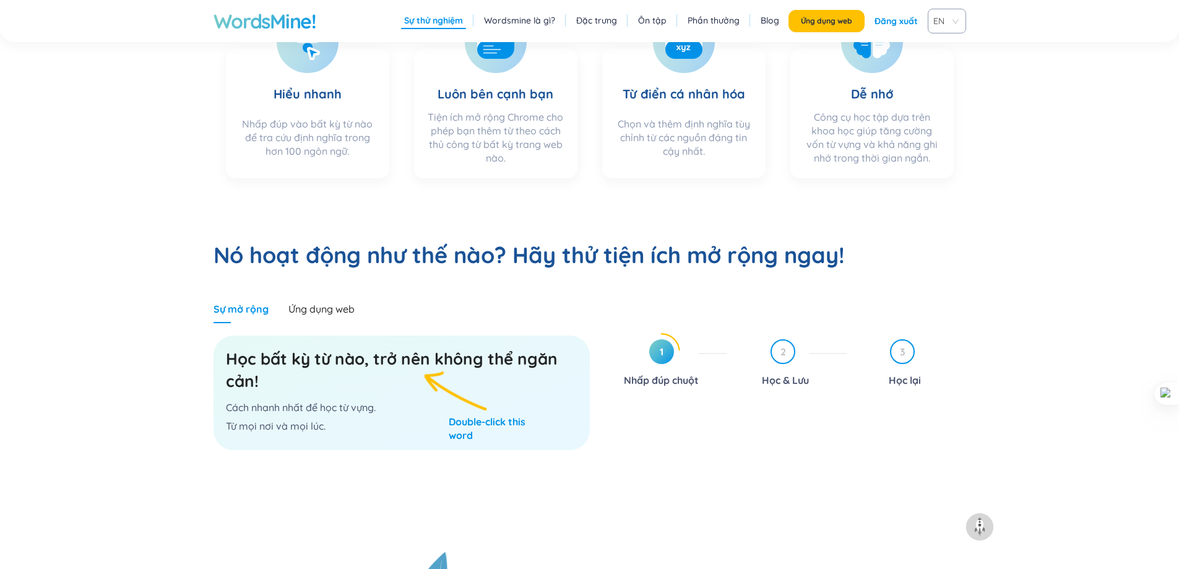
scroll to position [681, 0]
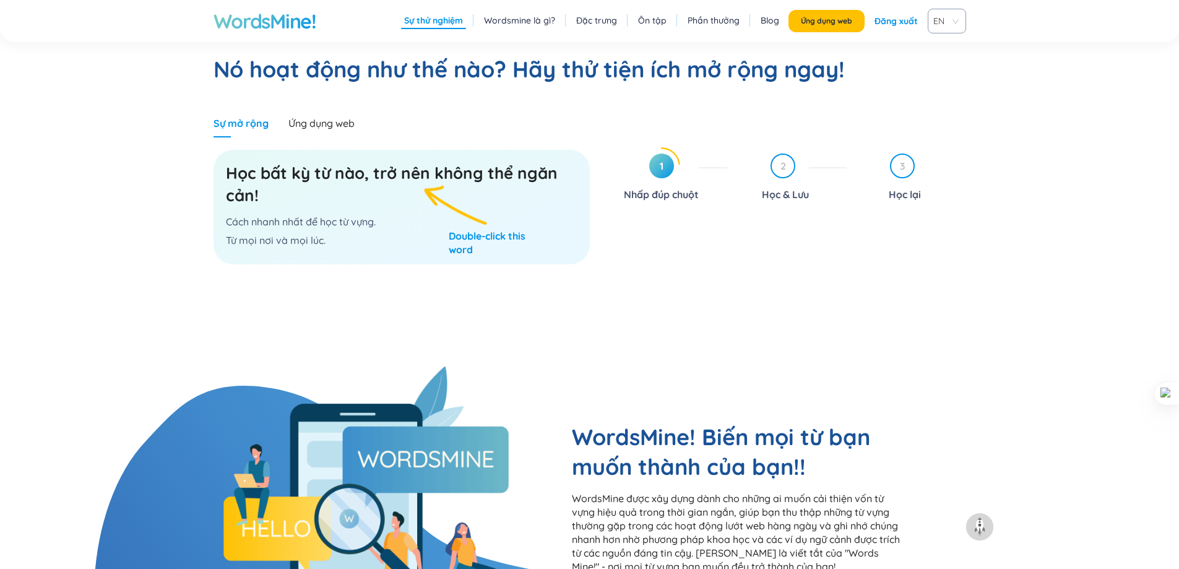
click at [459, 231] on div "Học bất kỳ từ nào, trở nên không thể ngăn cản! Cách nhanh nhất để học từ vựng. …" at bounding box center [402, 207] width 376 height 114
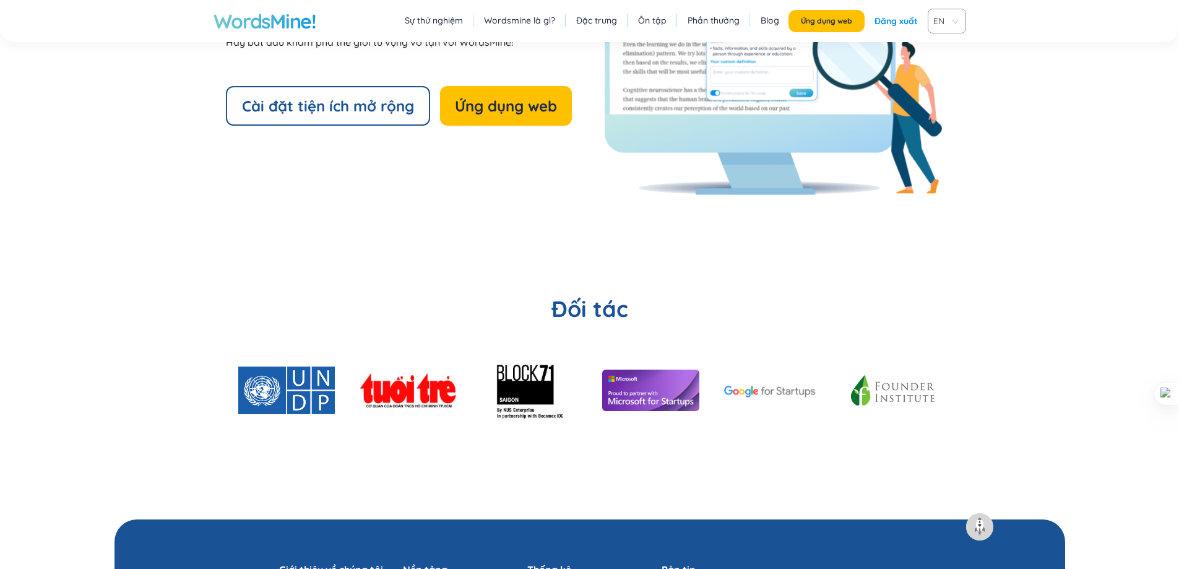
scroll to position [2785, 0]
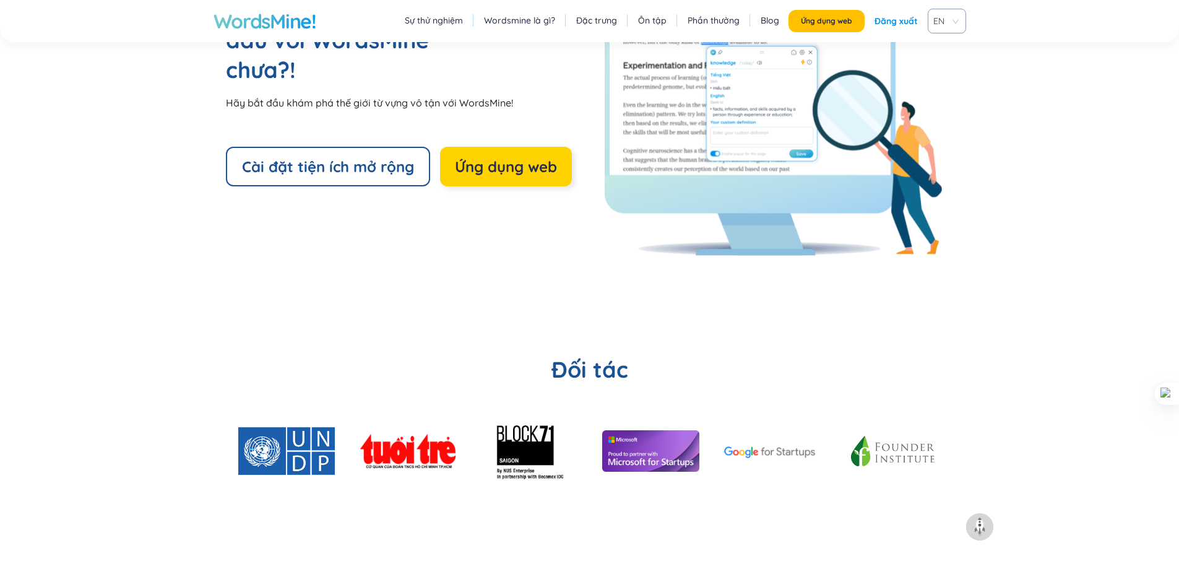
click at [494, 180] on button "Ứng dụng web" at bounding box center [506, 167] width 132 height 40
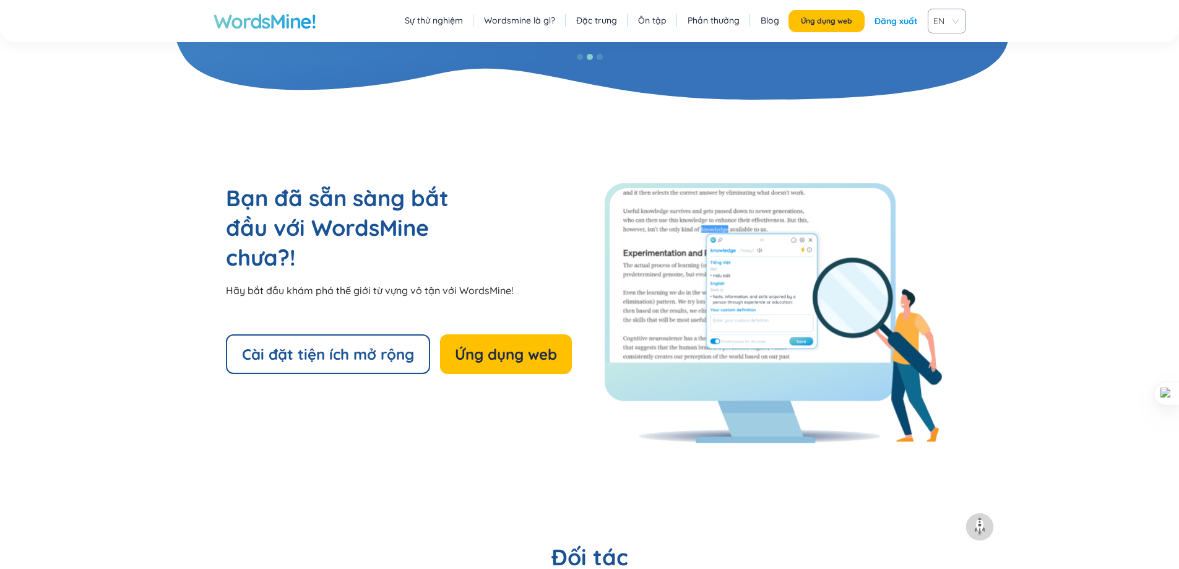
scroll to position [2475, 0]
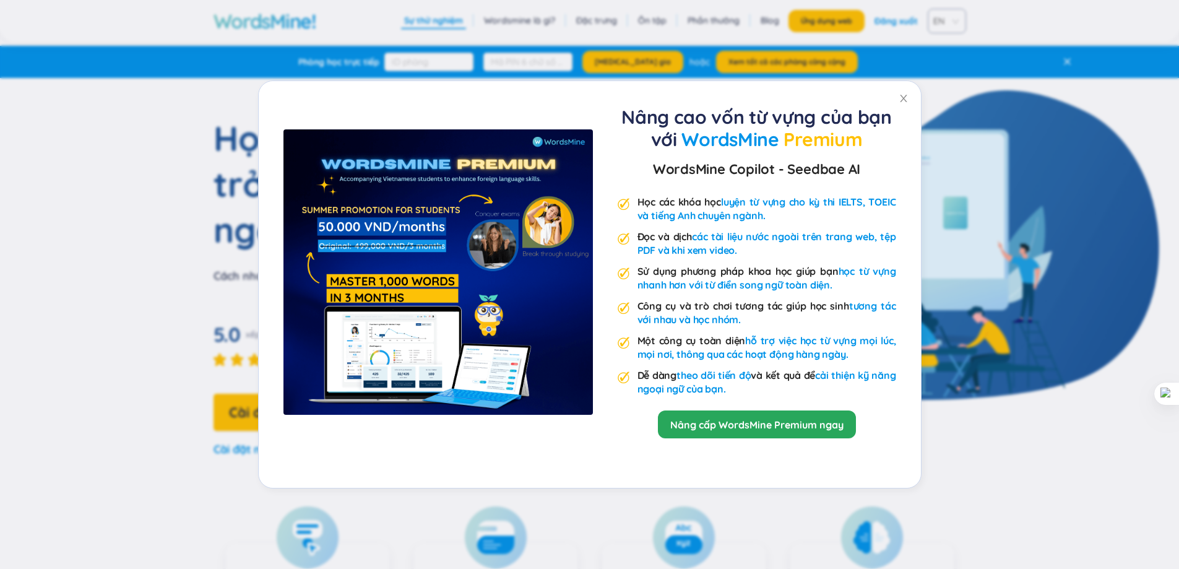
click at [1003, 87] on div "Nâng cao vốn từ vựng của bạn với WordsMine Premium WordsMine Copilot - Seedbae …" at bounding box center [589, 284] width 1179 height 569
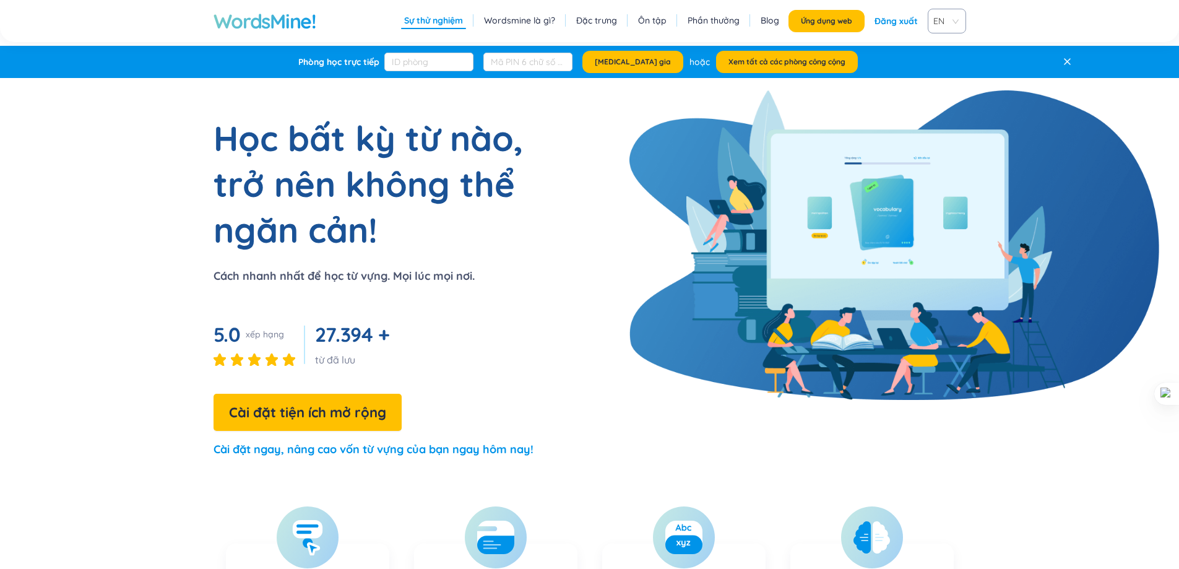
click at [283, 16] on font "WordsMine!" at bounding box center [265, 21] width 103 height 25
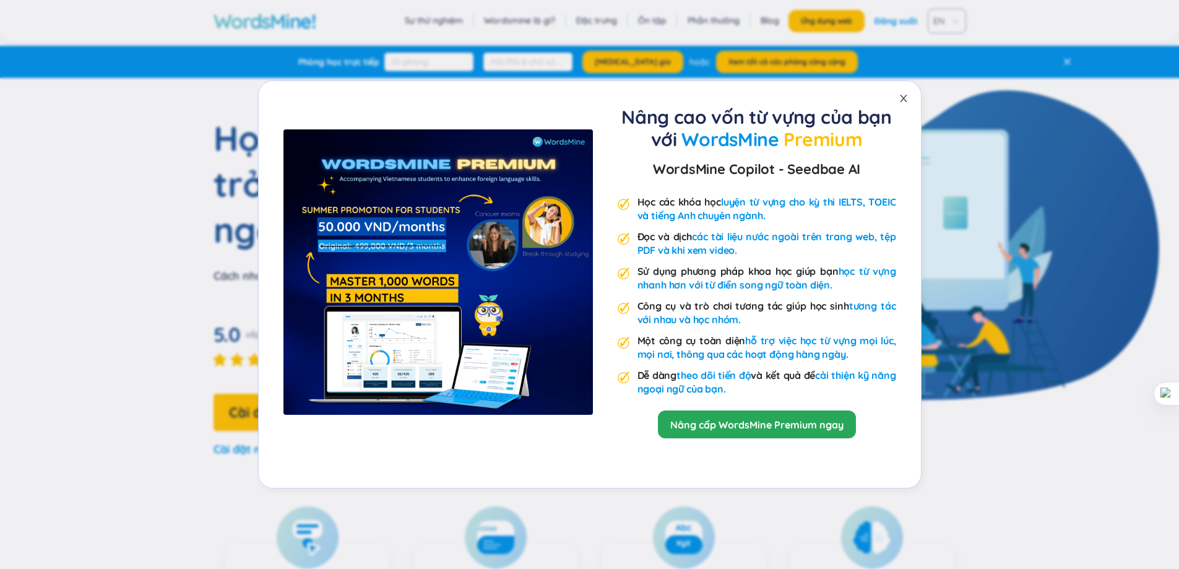
click at [904, 100] on icon "đóng" at bounding box center [903, 98] width 7 height 7
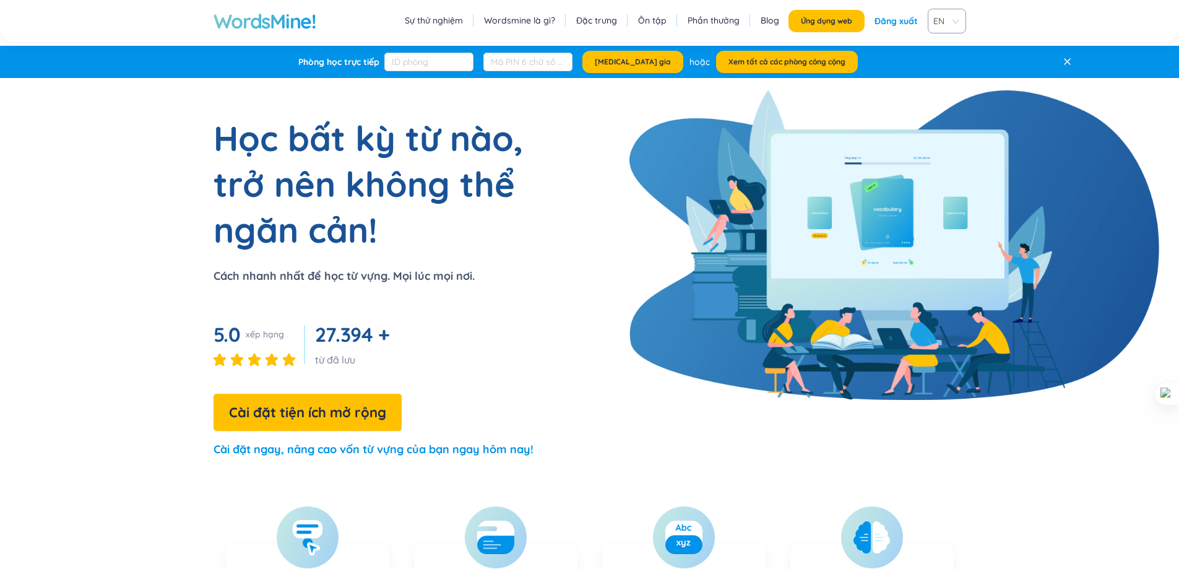
click at [653, 24] on font "Ôn tập" at bounding box center [652, 20] width 28 height 11
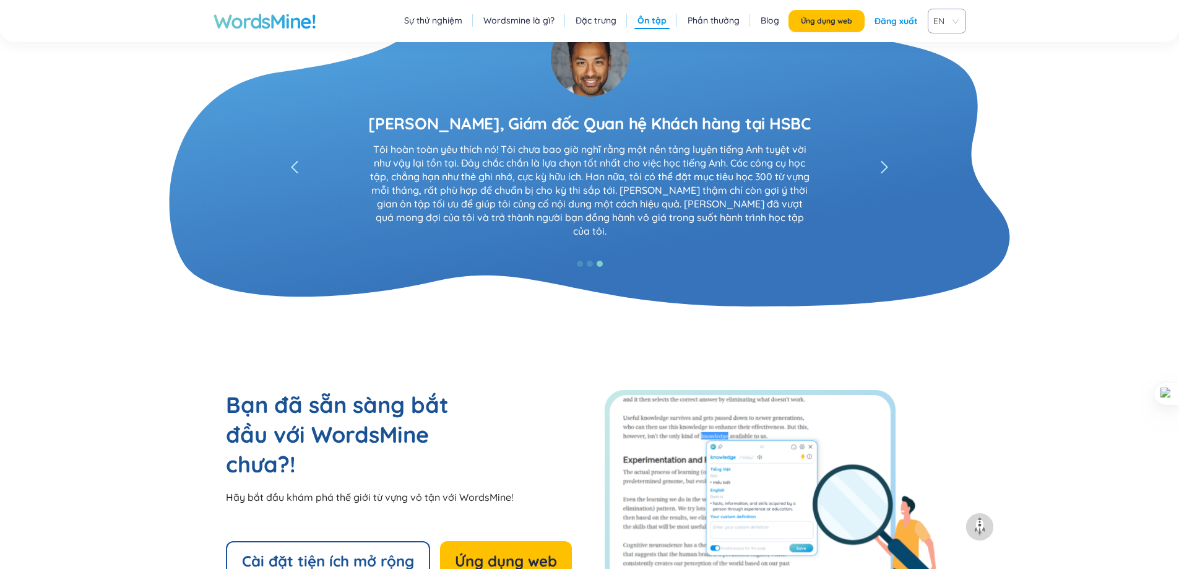
click at [288, 22] on font "WordsMine!" at bounding box center [265, 21] width 103 height 25
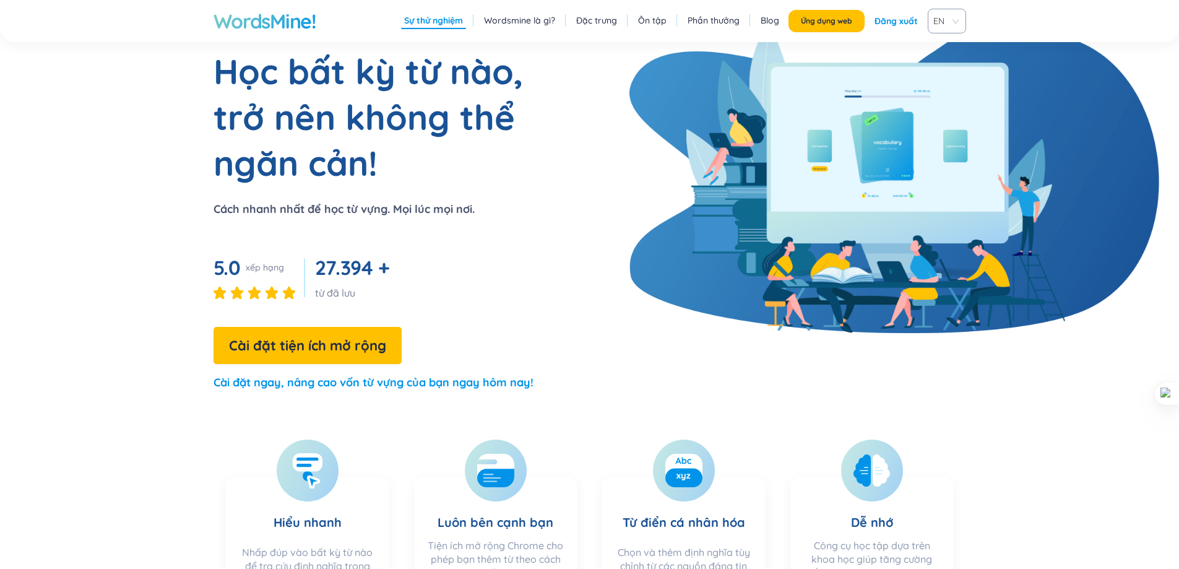
scroll to position [186, 0]
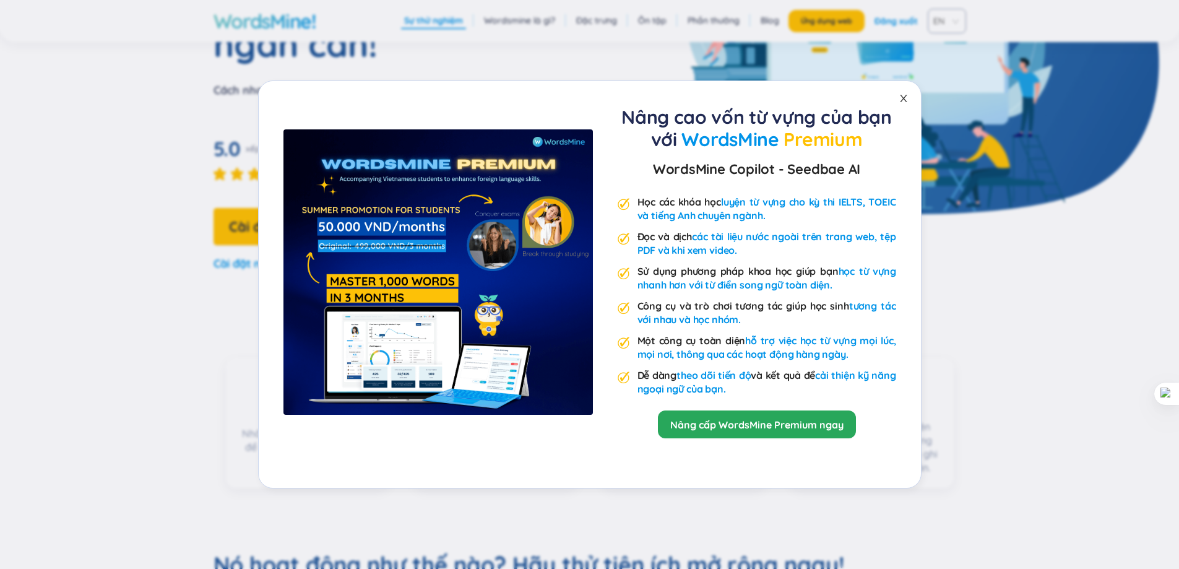
click at [909, 108] on span "Đóng" at bounding box center [903, 98] width 35 height 35
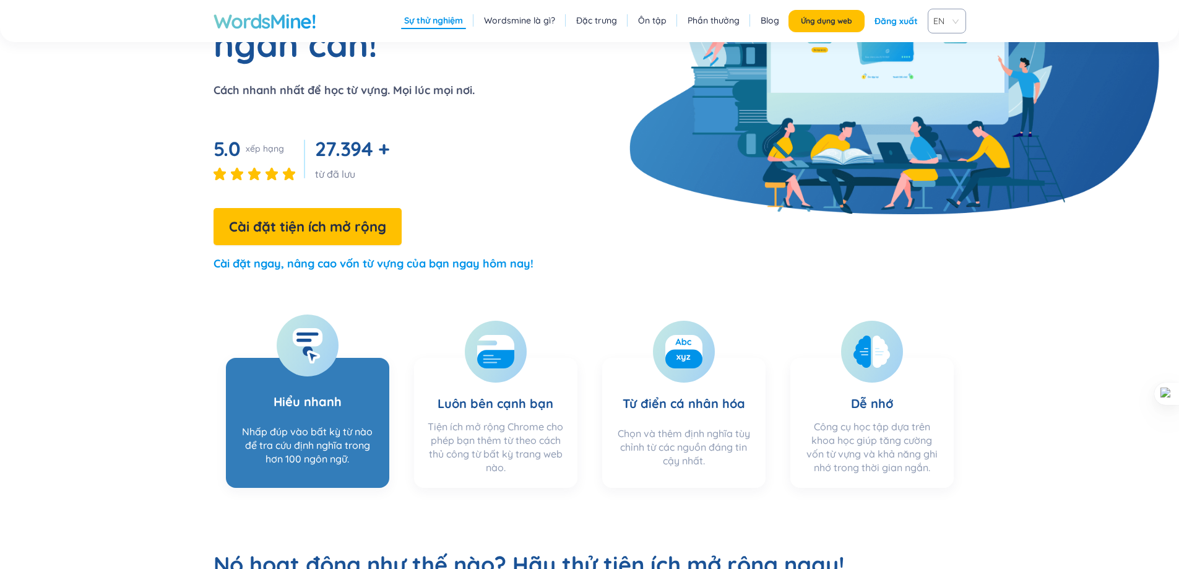
click at [310, 379] on h3 "Hiểu nhanh" at bounding box center [308, 393] width 68 height 50
click at [306, 432] on font "Nhấp đúp vào bất kỳ từ nào để tra cứu định nghĩa trong hơn 100 ngôn ngữ." at bounding box center [307, 445] width 131 height 40
click at [309, 454] on font "Nhấp đúp vào bất kỳ từ nào để tra cứu định nghĩa trong hơn 100 ngôn ngữ." at bounding box center [307, 445] width 131 height 40
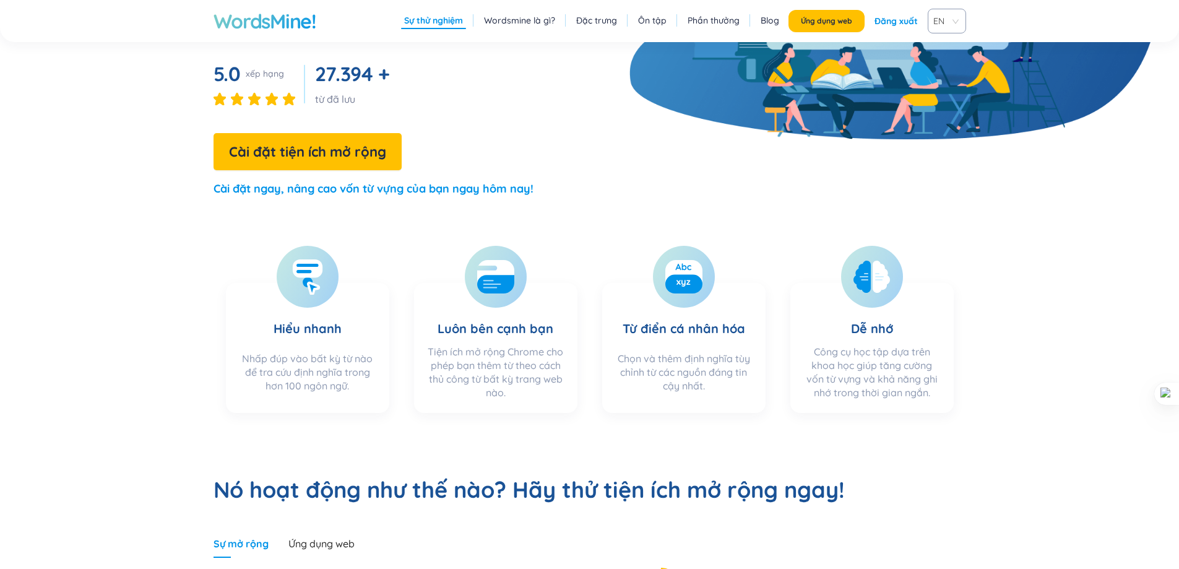
scroll to position [124, 0]
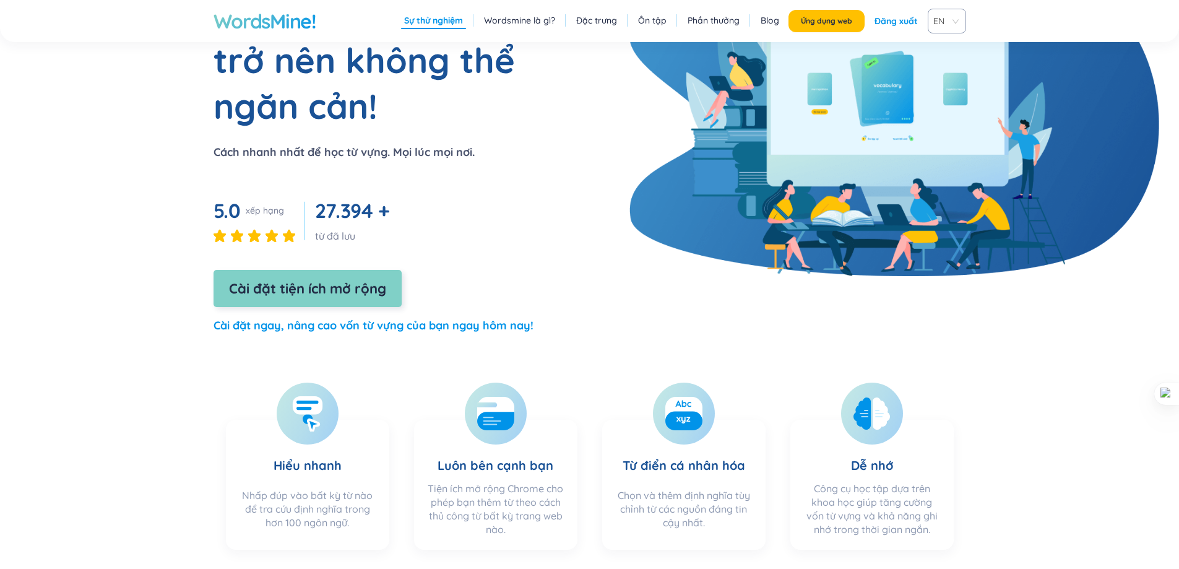
click at [343, 299] on span "Cài đặt tiện ích mở rộng" at bounding box center [307, 289] width 157 height 22
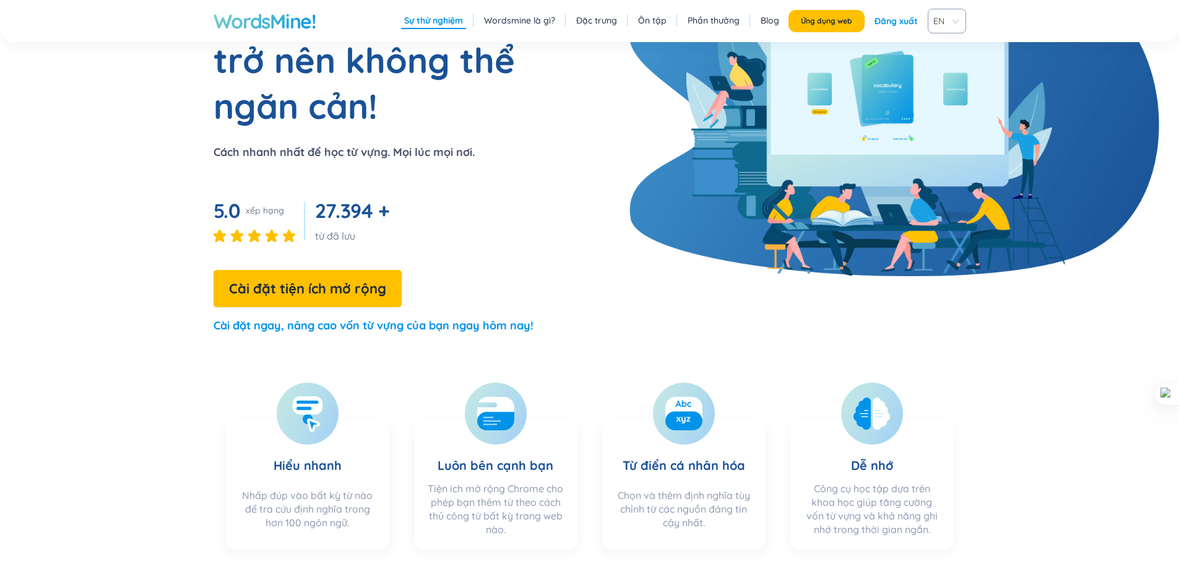
scroll to position [0, 0]
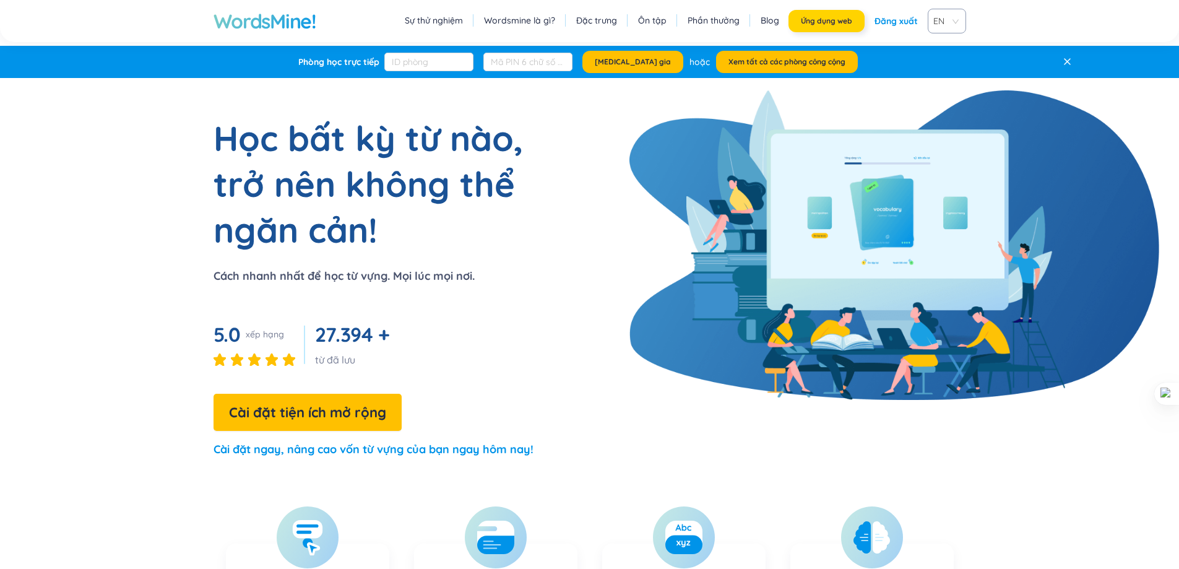
click at [818, 19] on font "Ứng dụng web" at bounding box center [826, 20] width 51 height 9
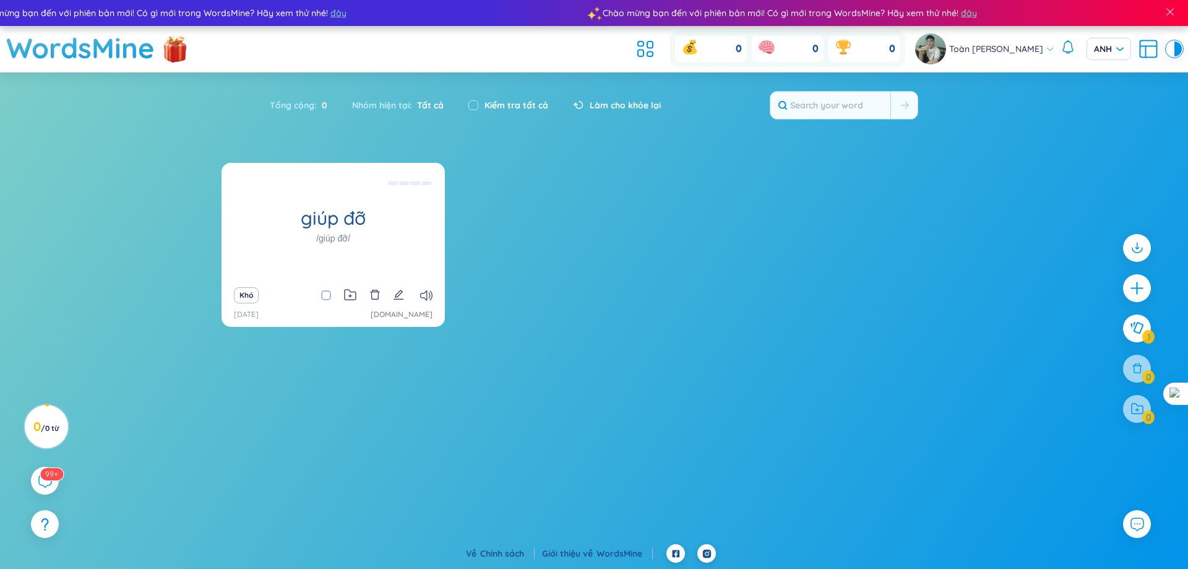
click at [502, 248] on div "giúp đỡ /giúp đỡ/ (Định nghĩa trống) Khó [DATE] [DOMAIN_NAME]" at bounding box center [594, 252] width 745 height 179
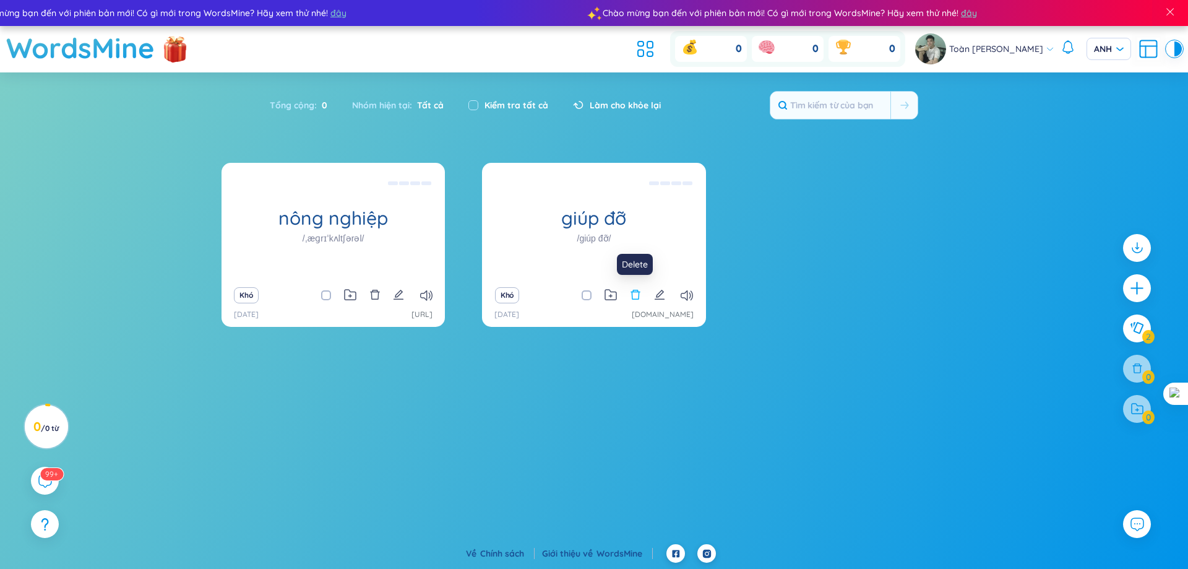
click at [639, 297] on icon "xóa bỏ" at bounding box center [635, 295] width 9 height 10
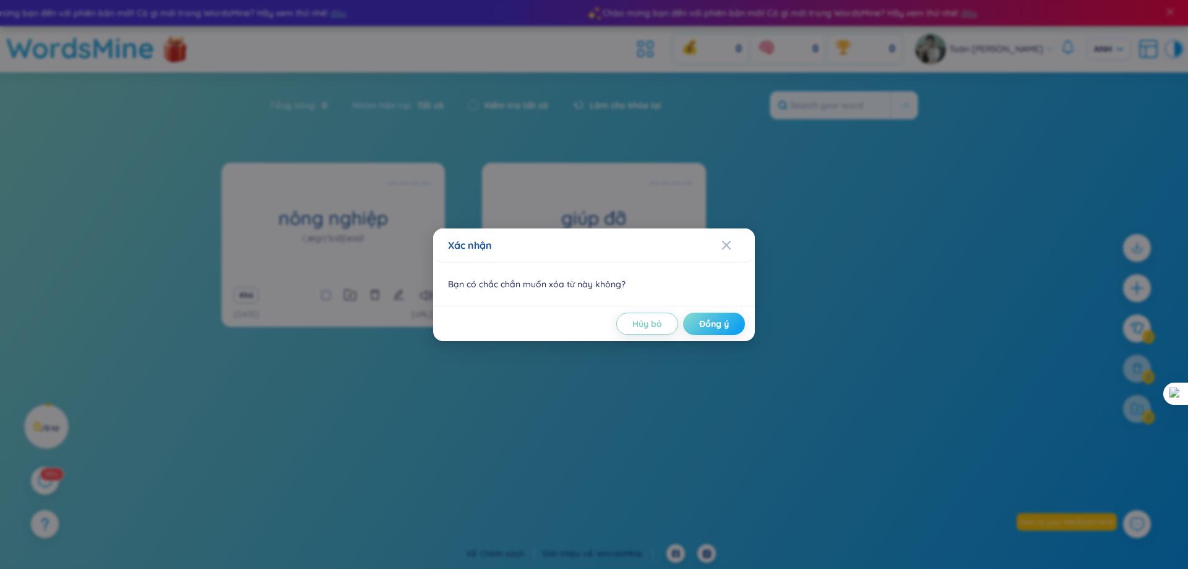
click at [725, 319] on font "Đồng ý" at bounding box center [714, 323] width 30 height 11
click at [724, 327] on font "Đồng ý" at bounding box center [721, 323] width 30 height 11
